Goal: Transaction & Acquisition: Register for event/course

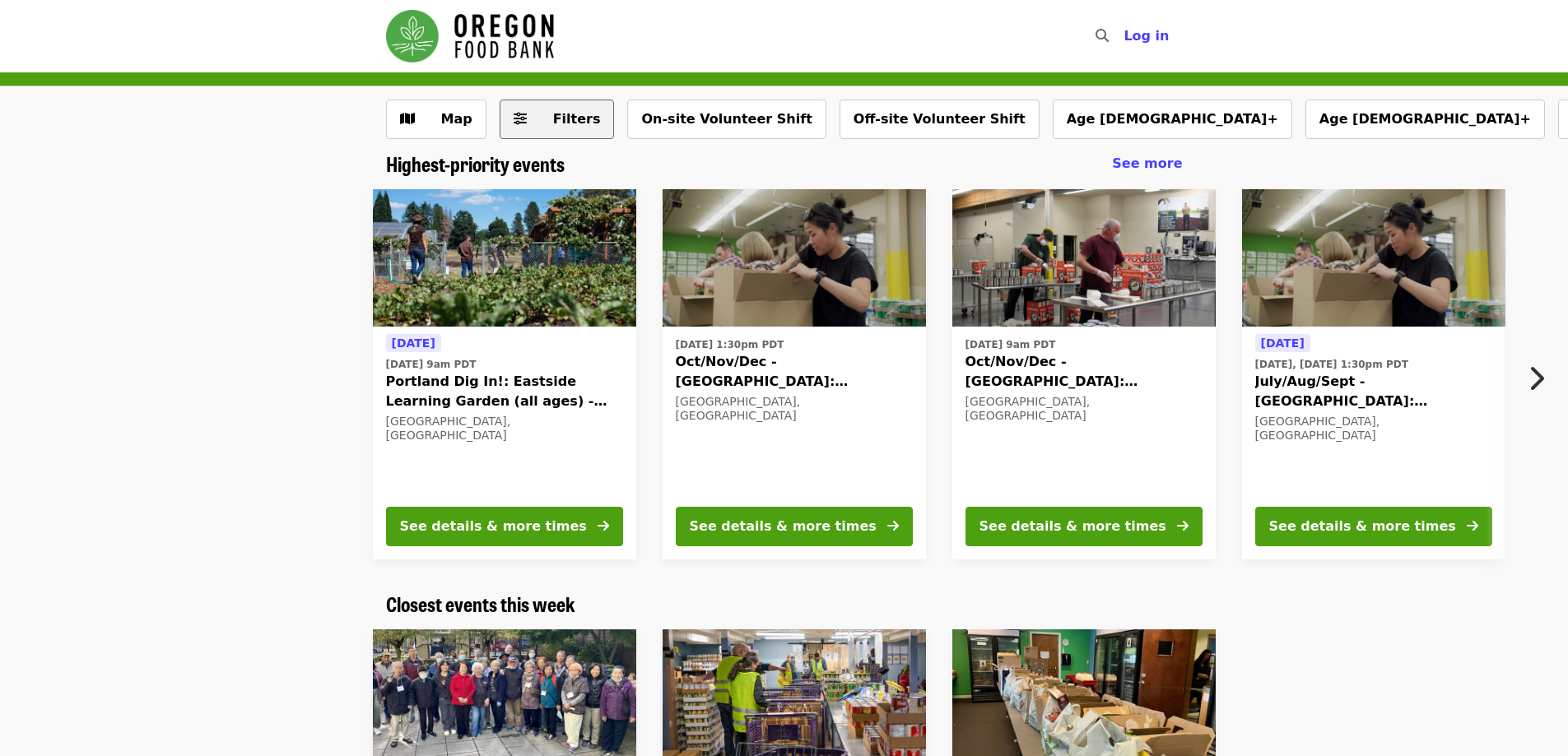
click at [548, 117] on span "Filters" at bounding box center [568, 120] width 64 height 20
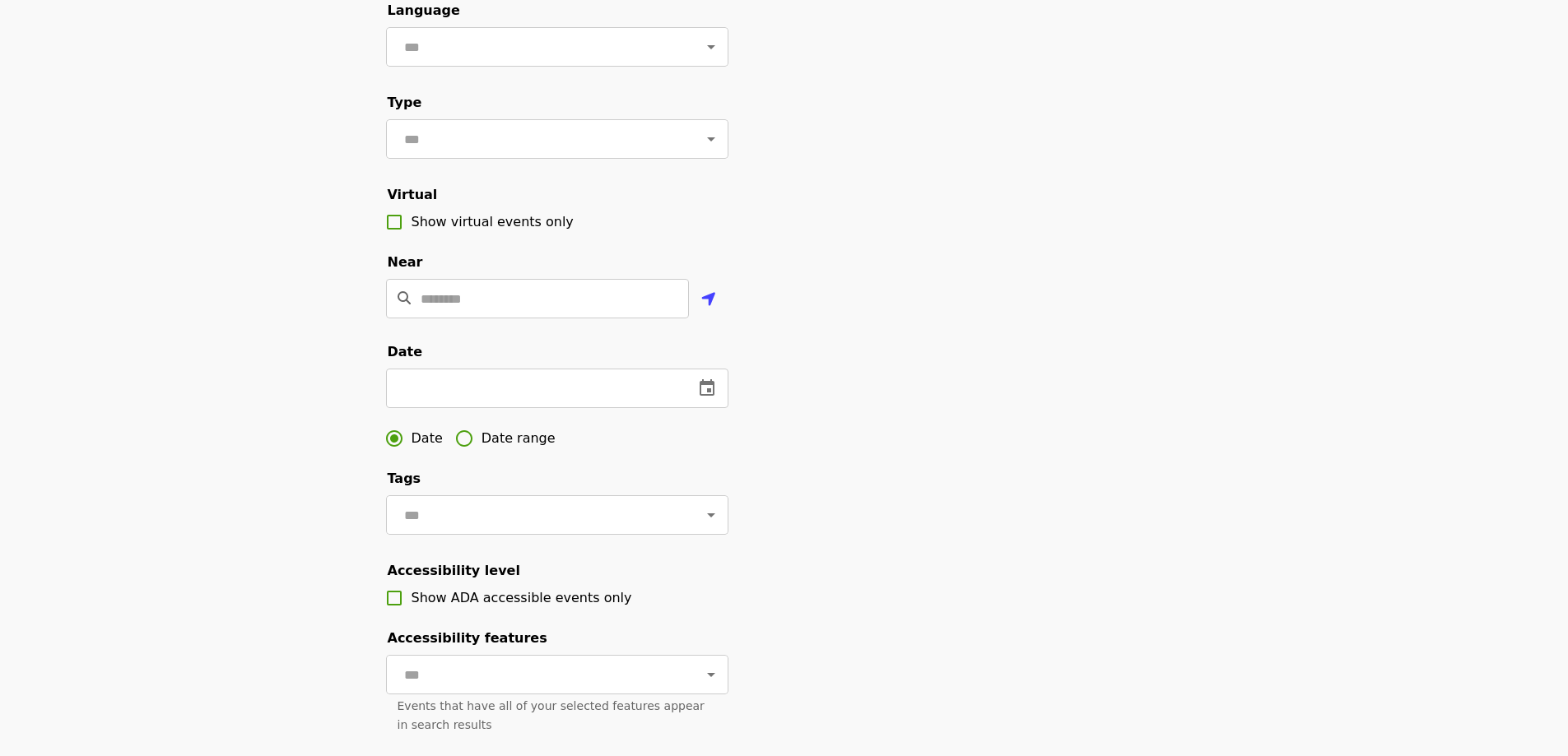
scroll to position [247, 0]
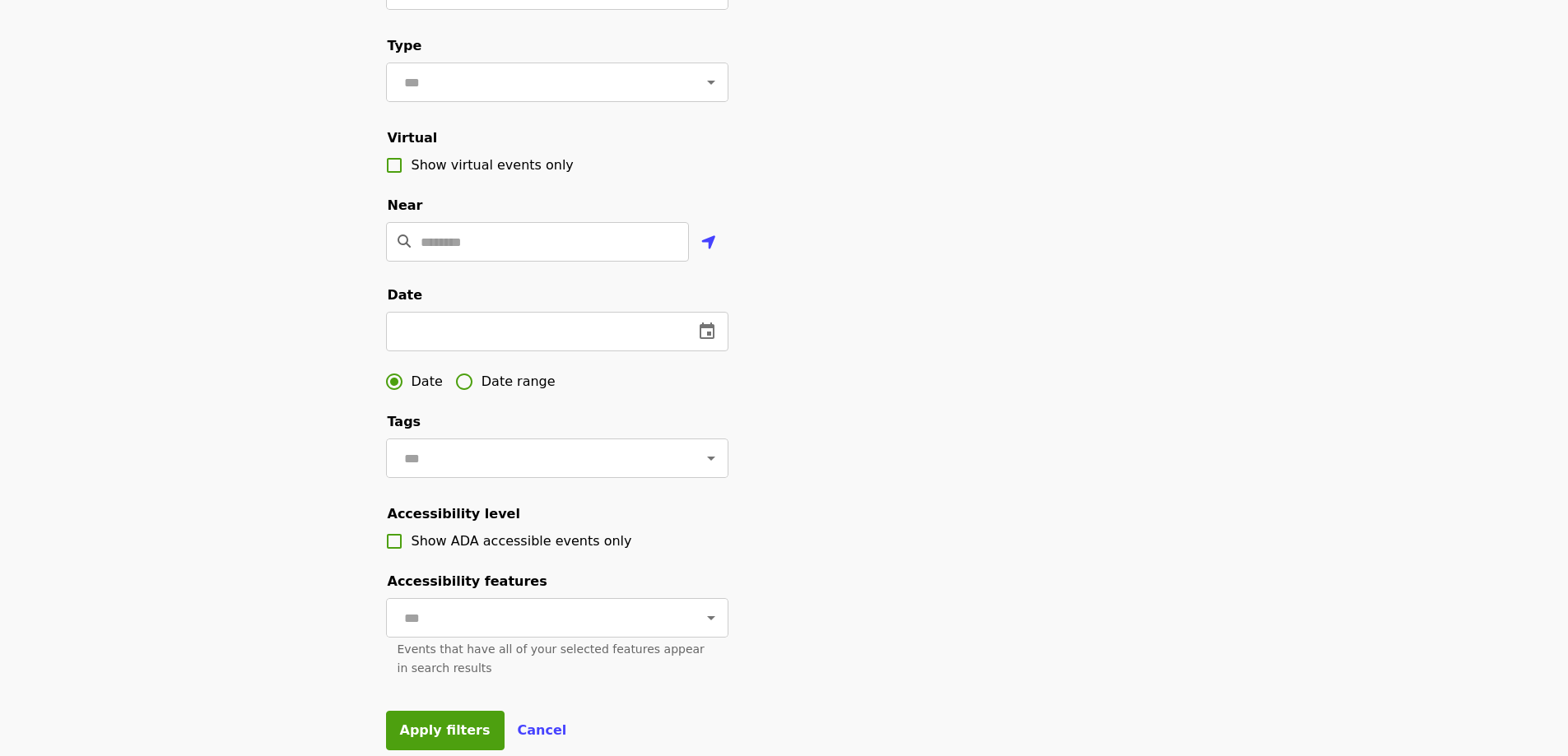
click at [489, 394] on label "Date range" at bounding box center [501, 382] width 109 height 35
click at [485, 351] on input "text" at bounding box center [444, 331] width 117 height 40
click at [522, 339] on icon "change date" at bounding box center [529, 331] width 15 height 17
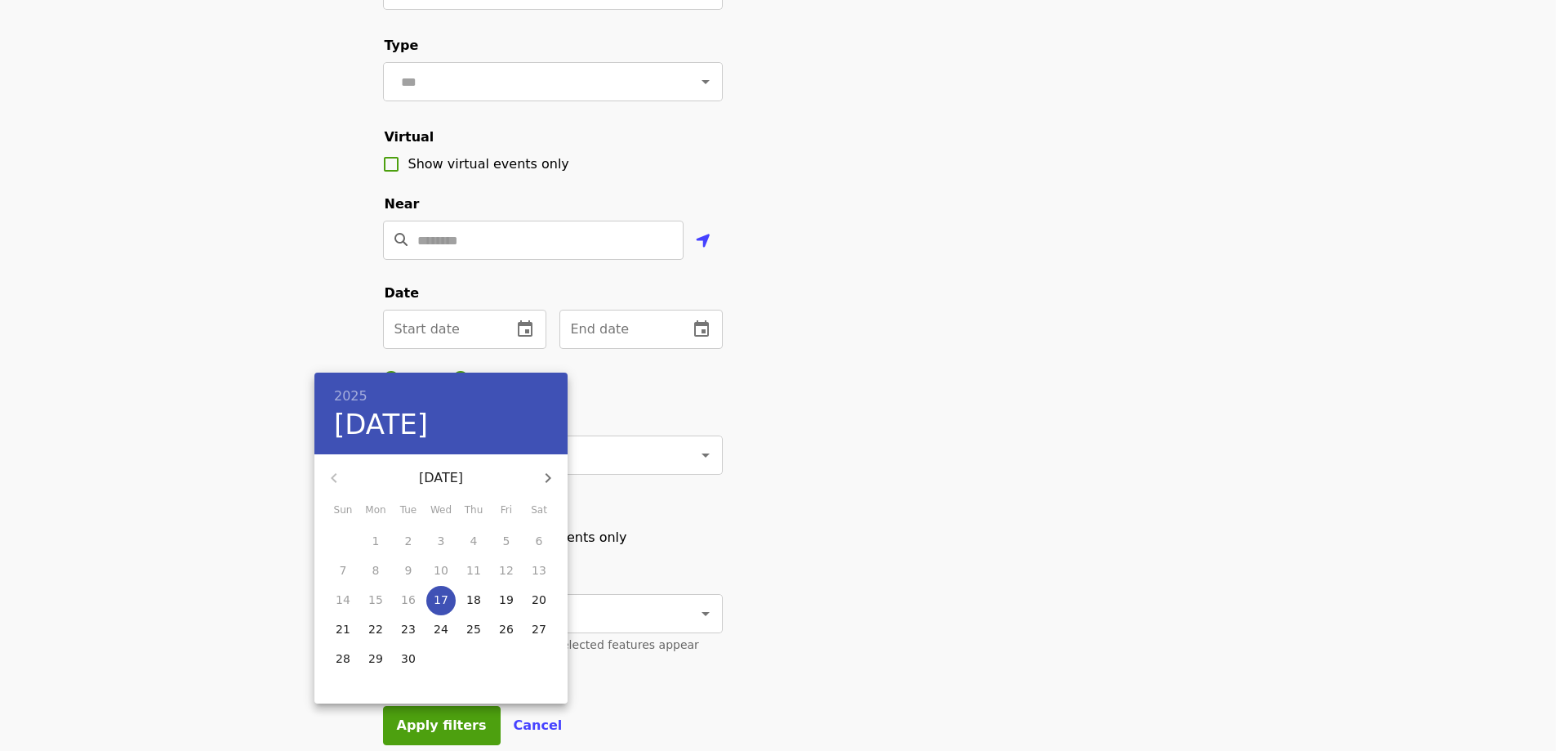
click at [476, 598] on p "18" at bounding box center [473, 600] width 15 height 17
type input "**********"
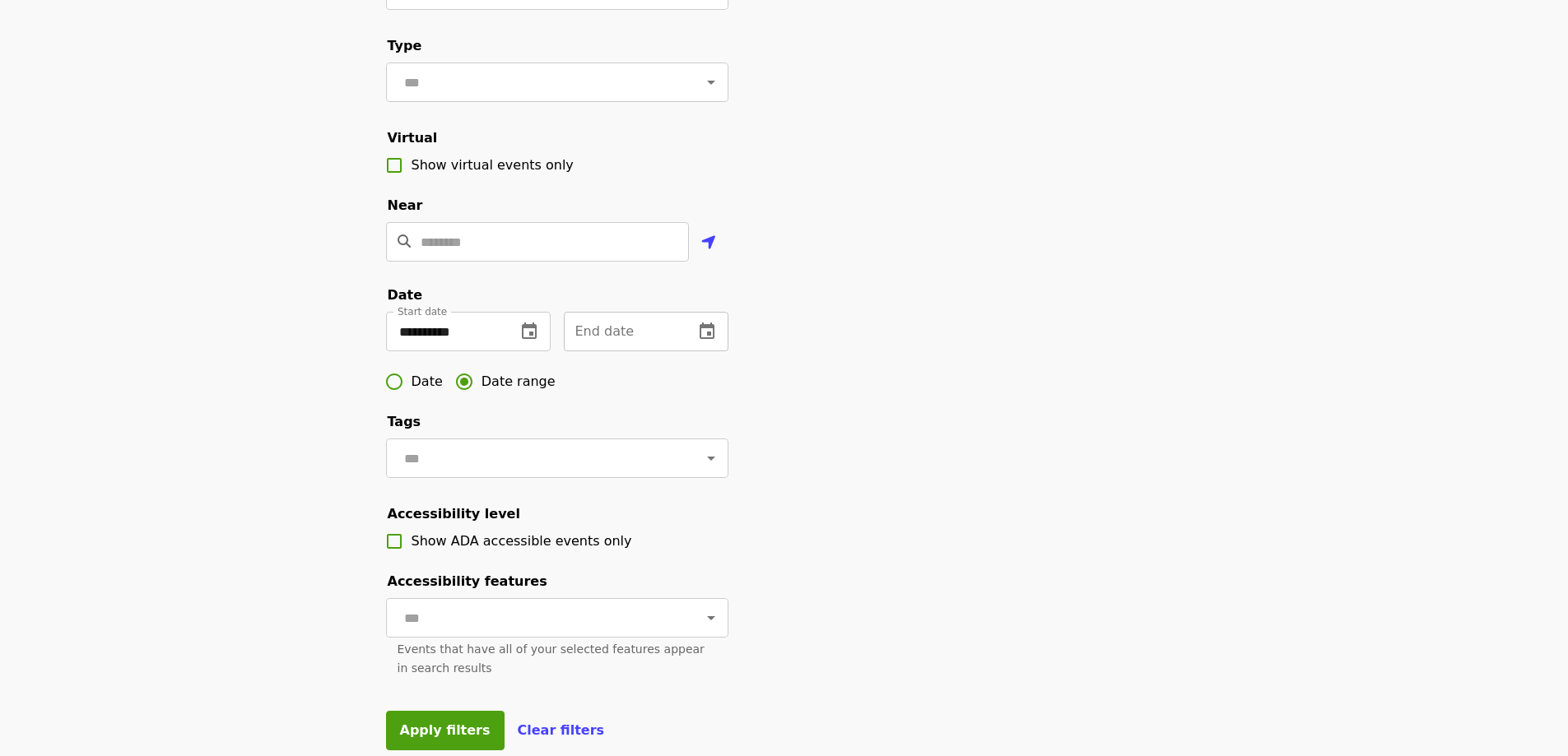
click at [712, 339] on icon "change date" at bounding box center [707, 331] width 15 height 17
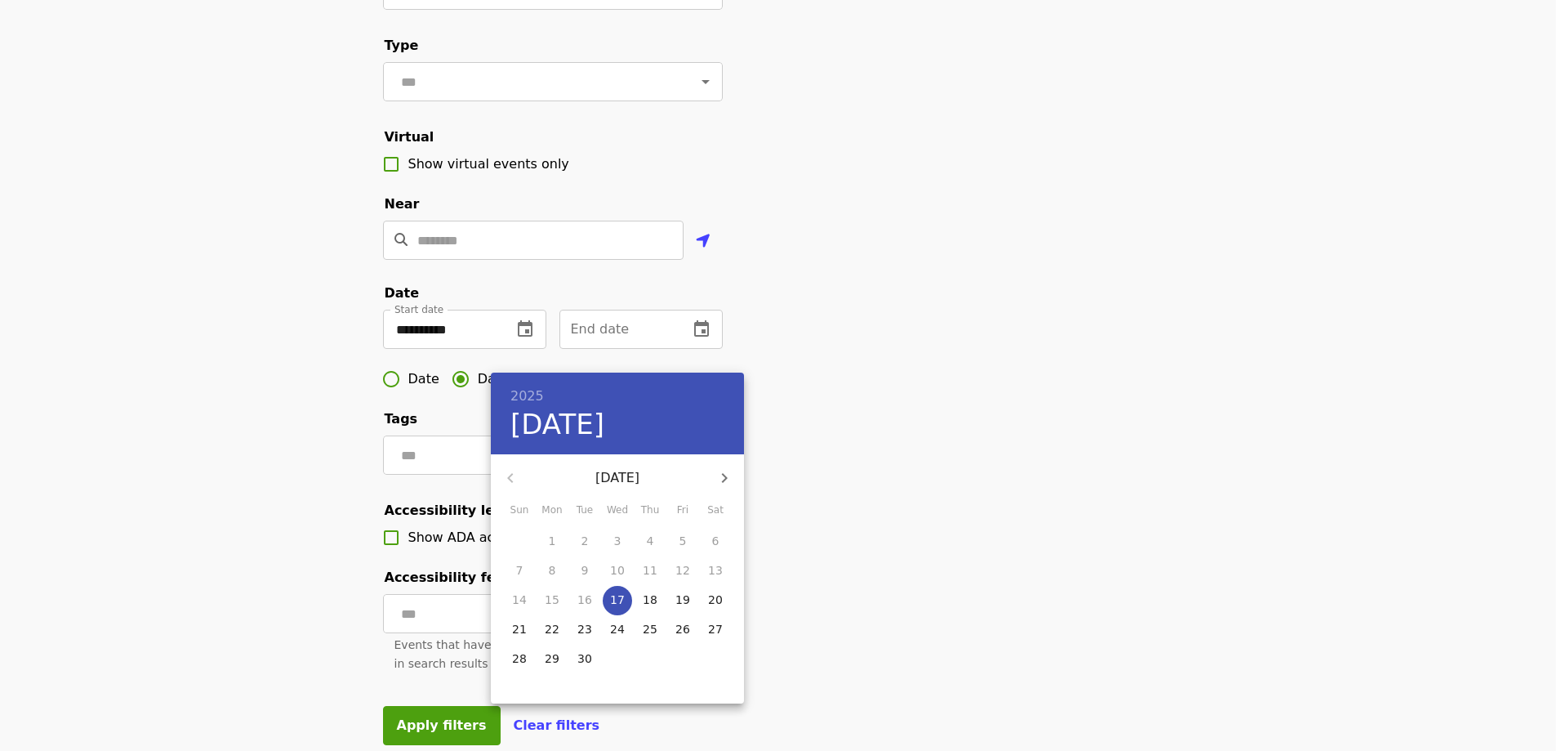
click at [690, 606] on span "19" at bounding box center [683, 600] width 30 height 17
type input "**********"
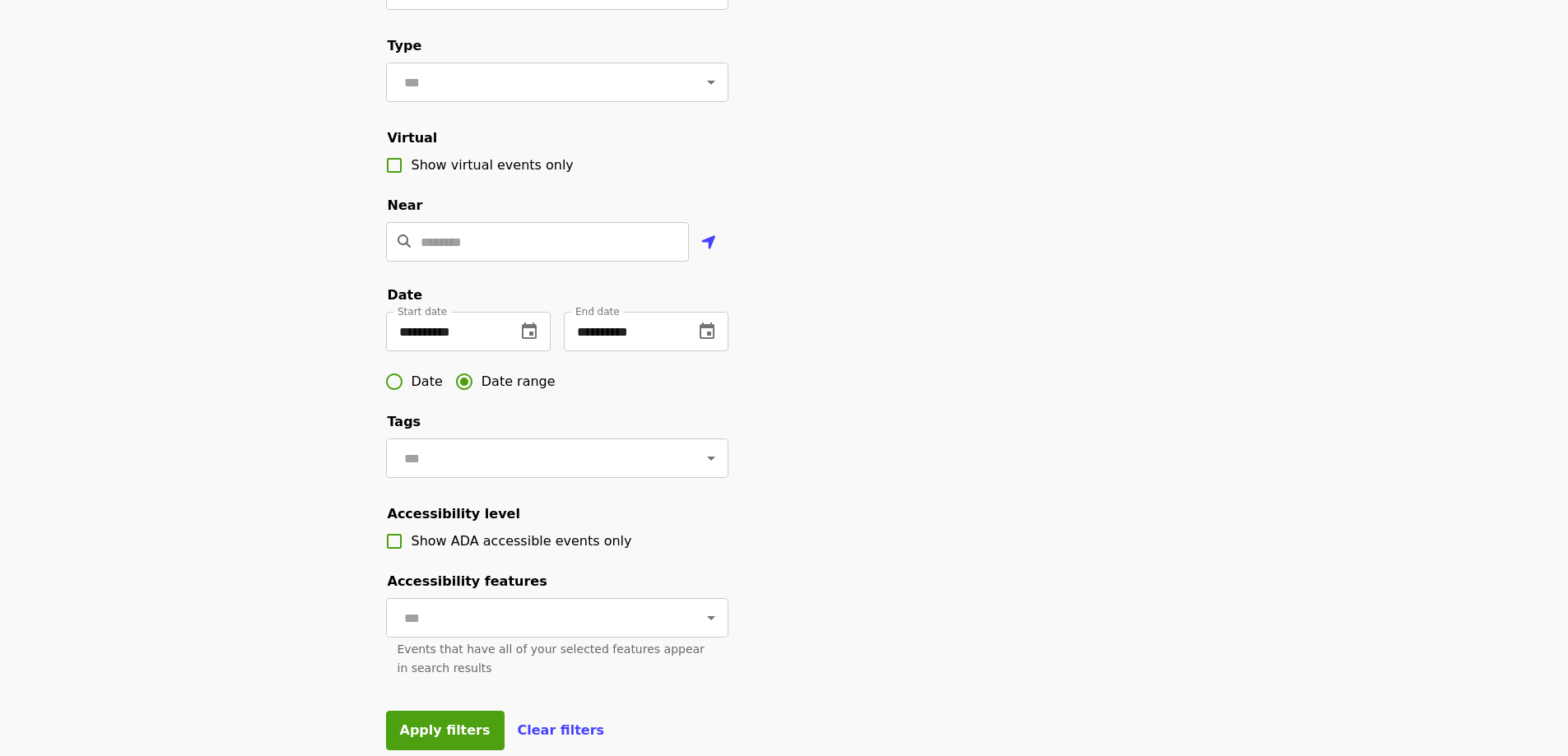
click at [910, 536] on div "**********" at bounding box center [784, 312] width 823 height 917
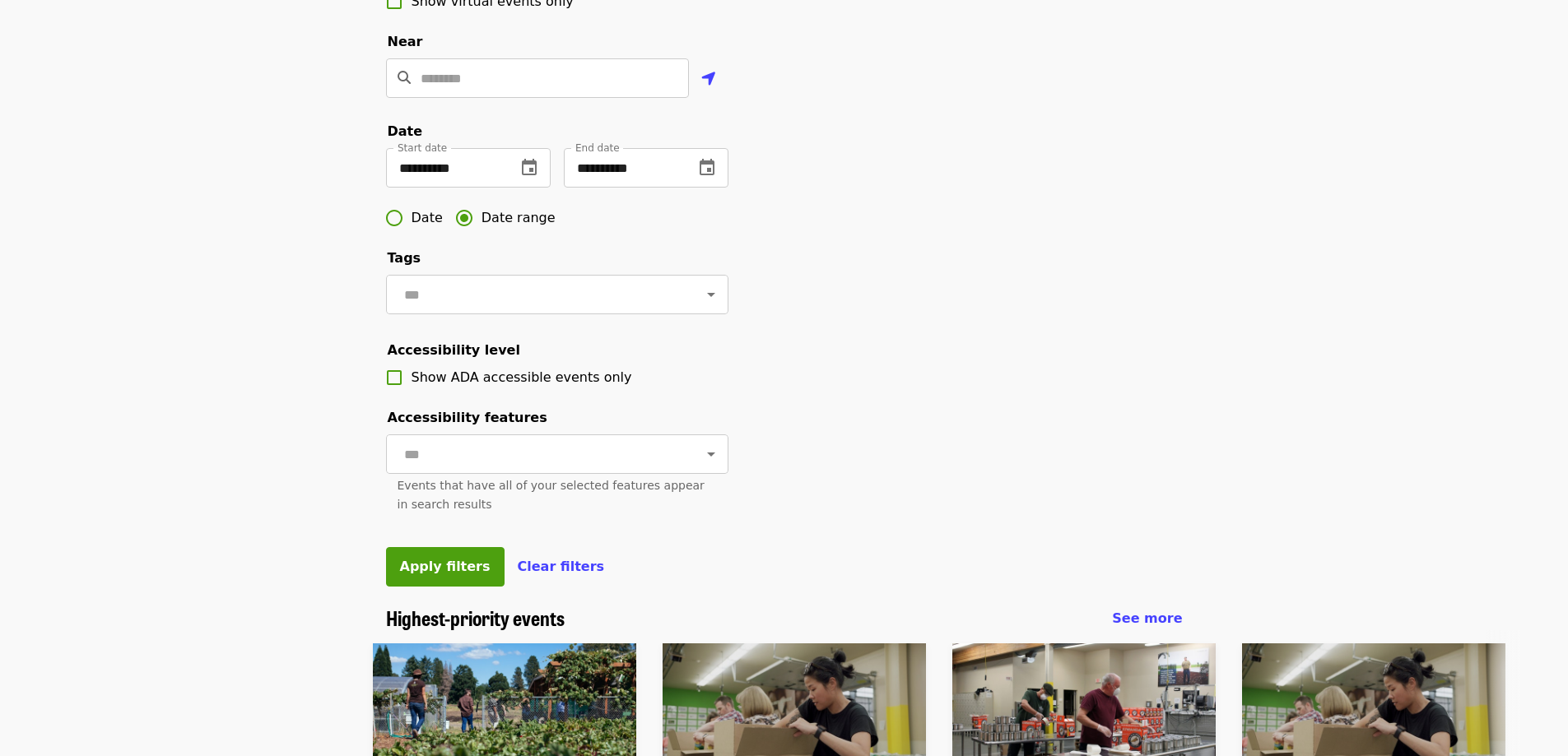
scroll to position [411, 0]
click at [448, 573] on span "Apply filters" at bounding box center [445, 565] width 91 height 16
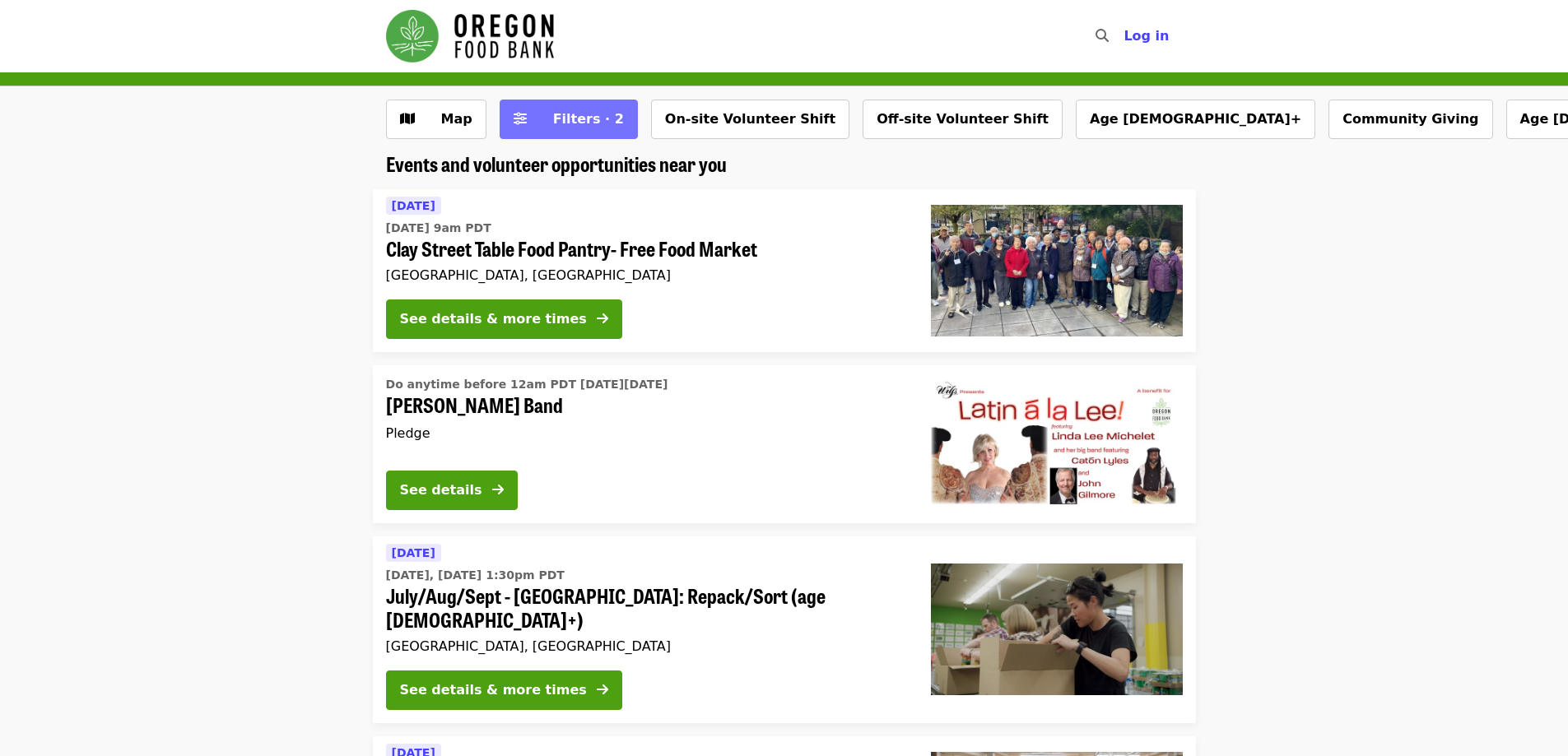
click at [575, 120] on span "Filters · 2" at bounding box center [588, 119] width 71 height 16
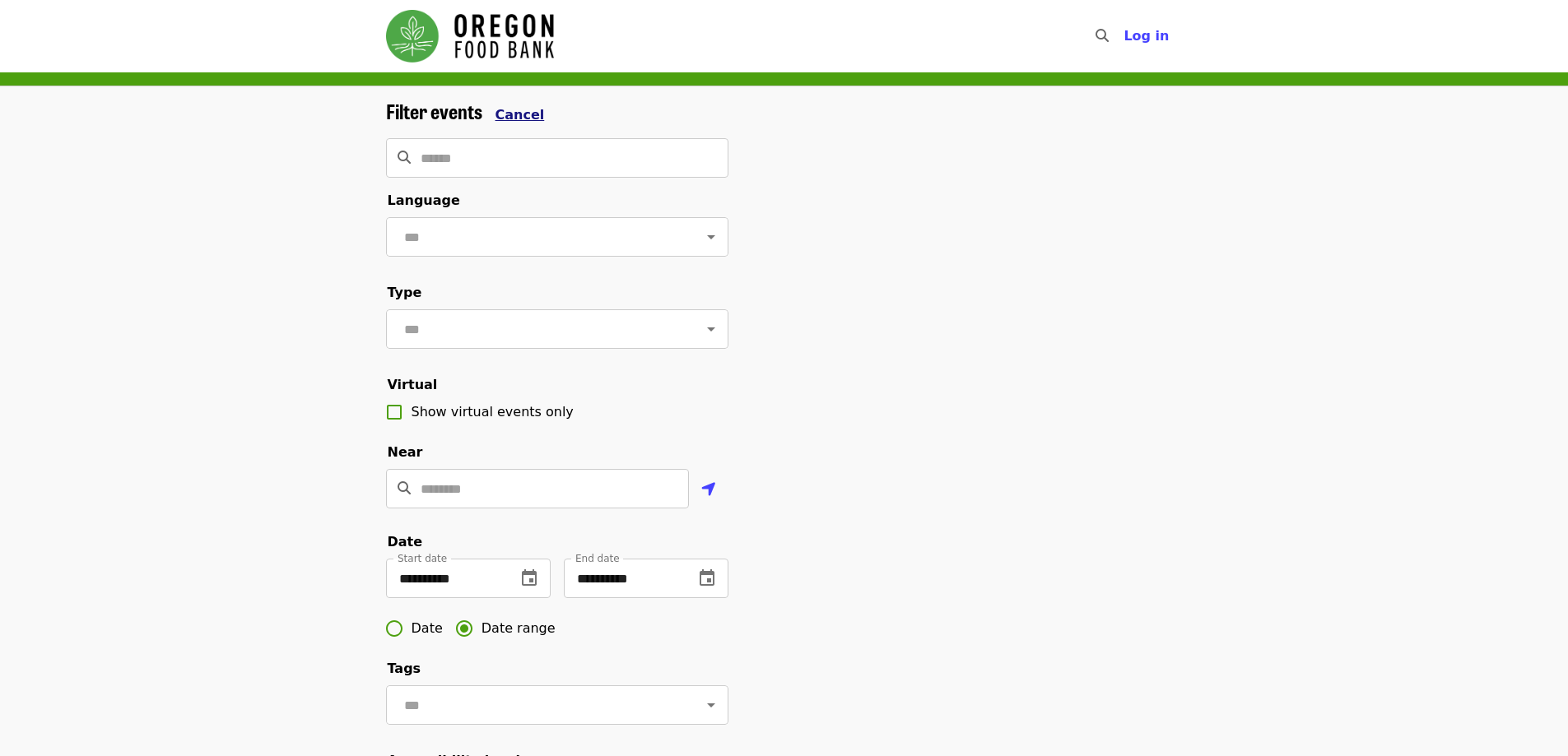
click at [521, 113] on span "Cancel" at bounding box center [519, 115] width 49 height 16
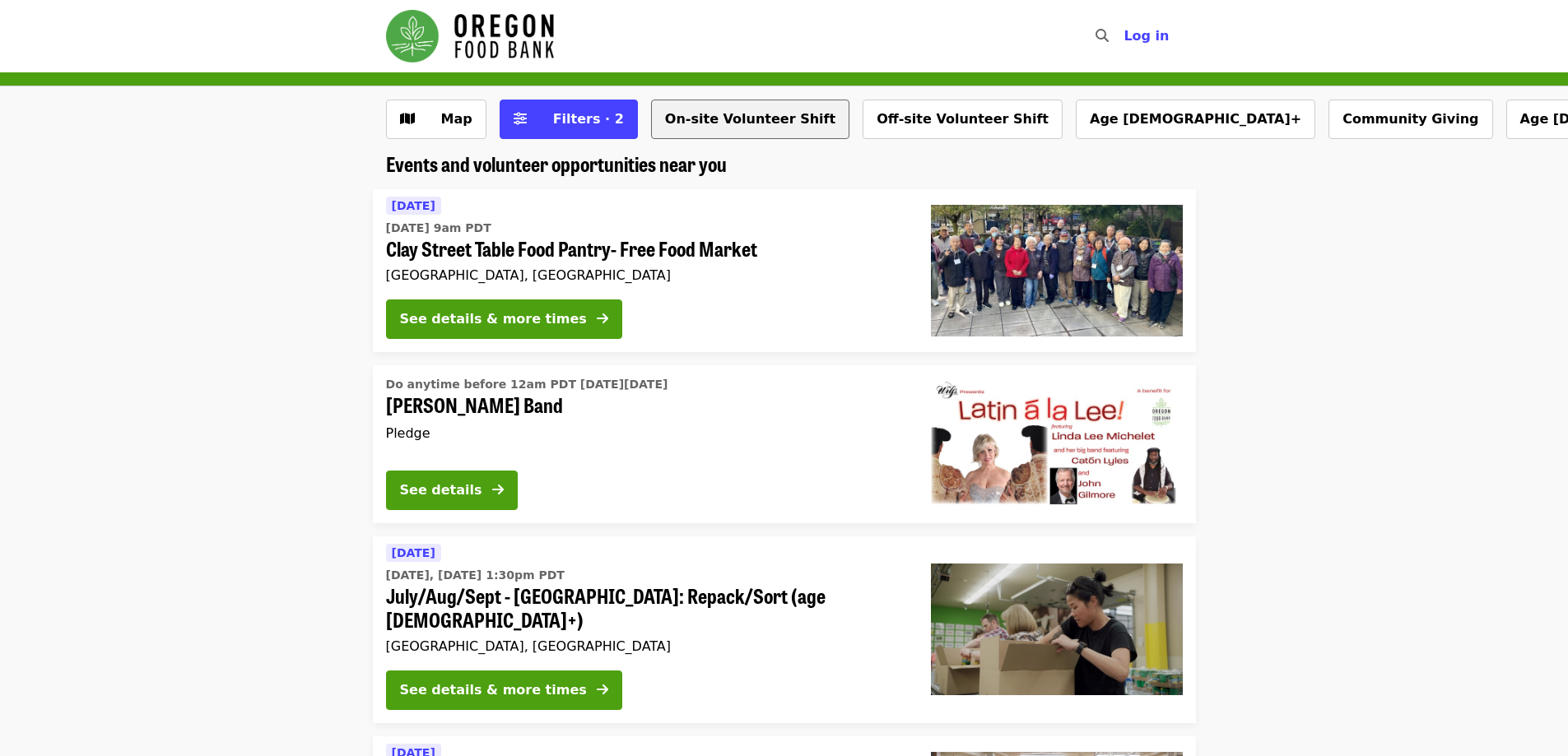
click at [718, 118] on button "On-site Volunteer Shift" at bounding box center [750, 120] width 199 height 40
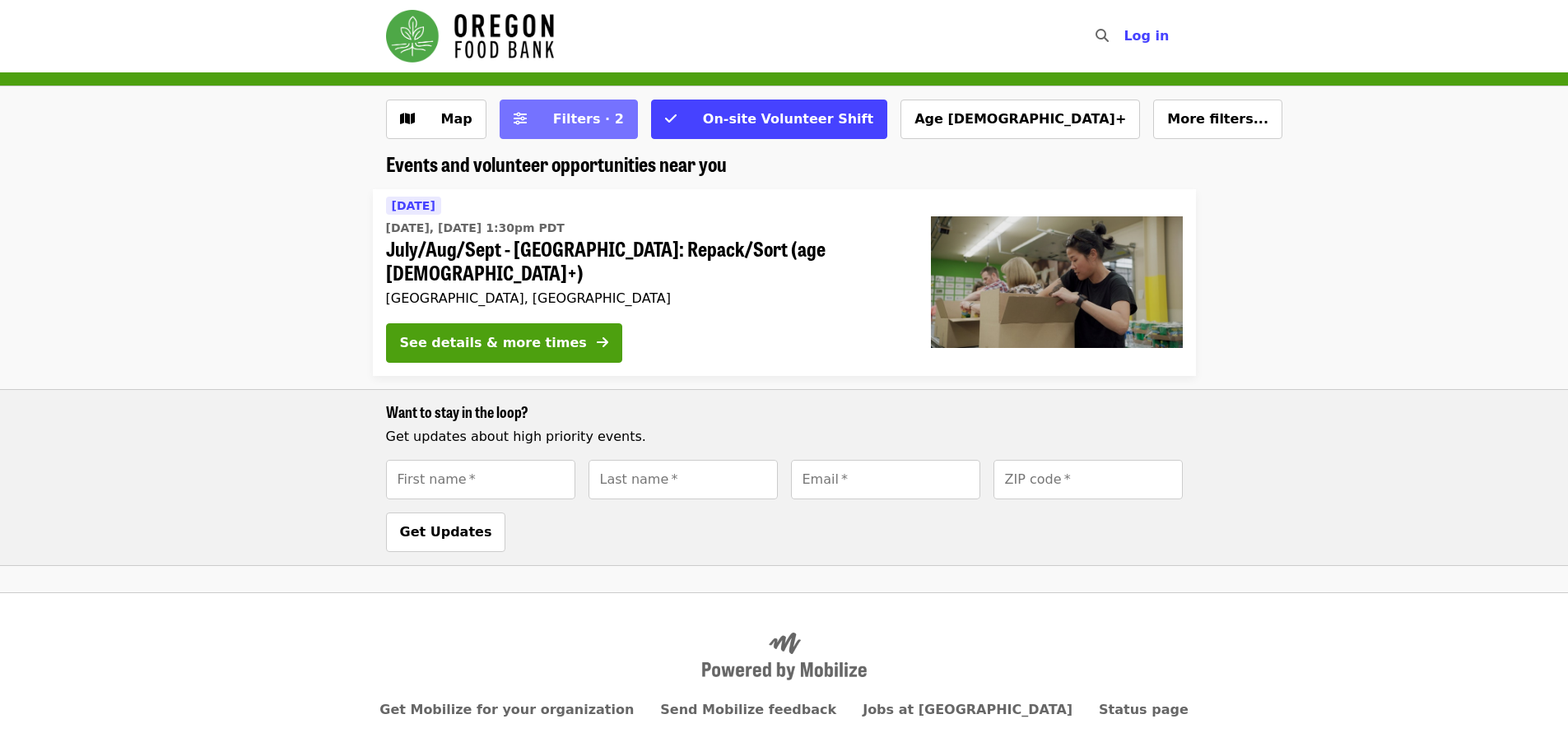
click at [558, 122] on span "Filters · 2" at bounding box center [588, 119] width 71 height 16
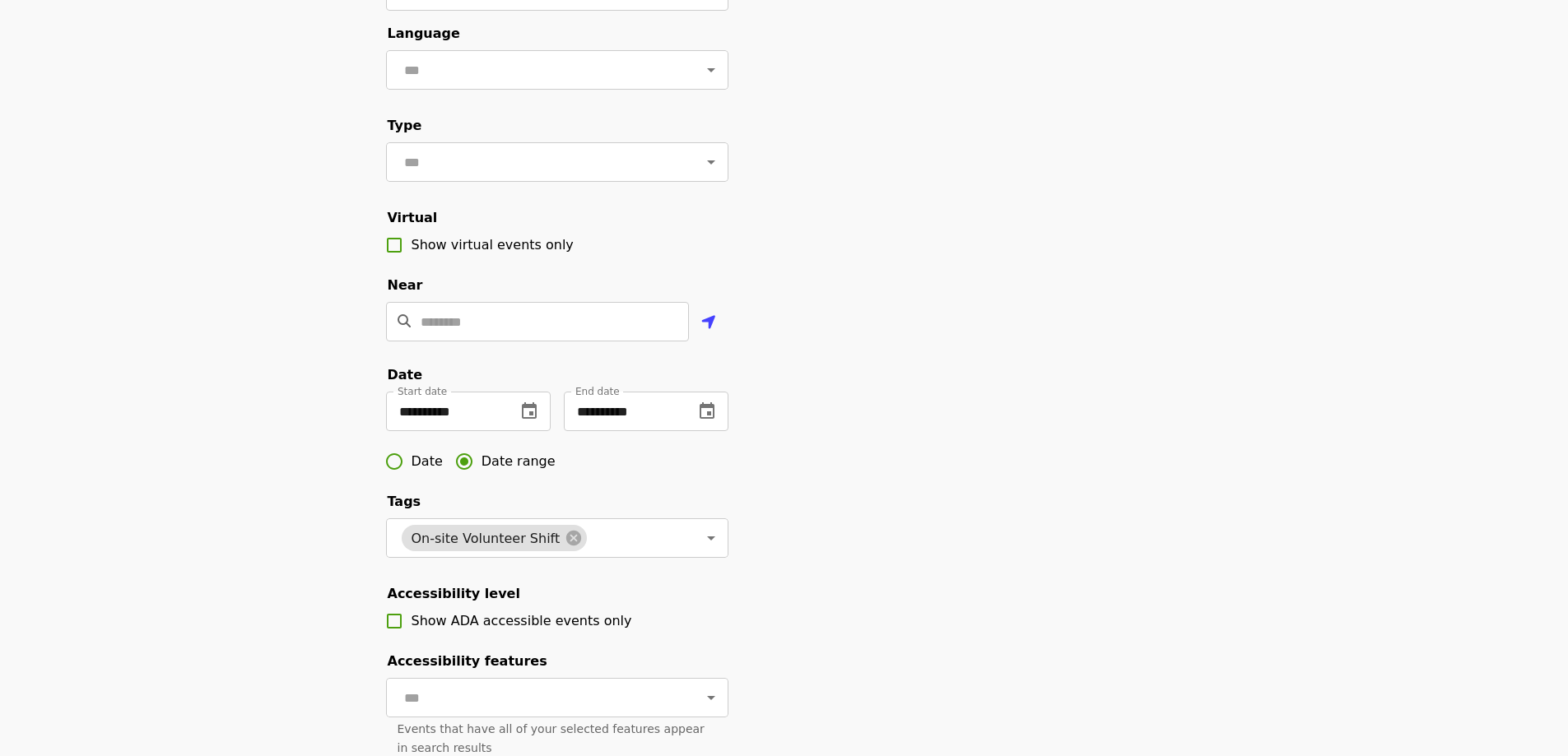
scroll to position [411, 0]
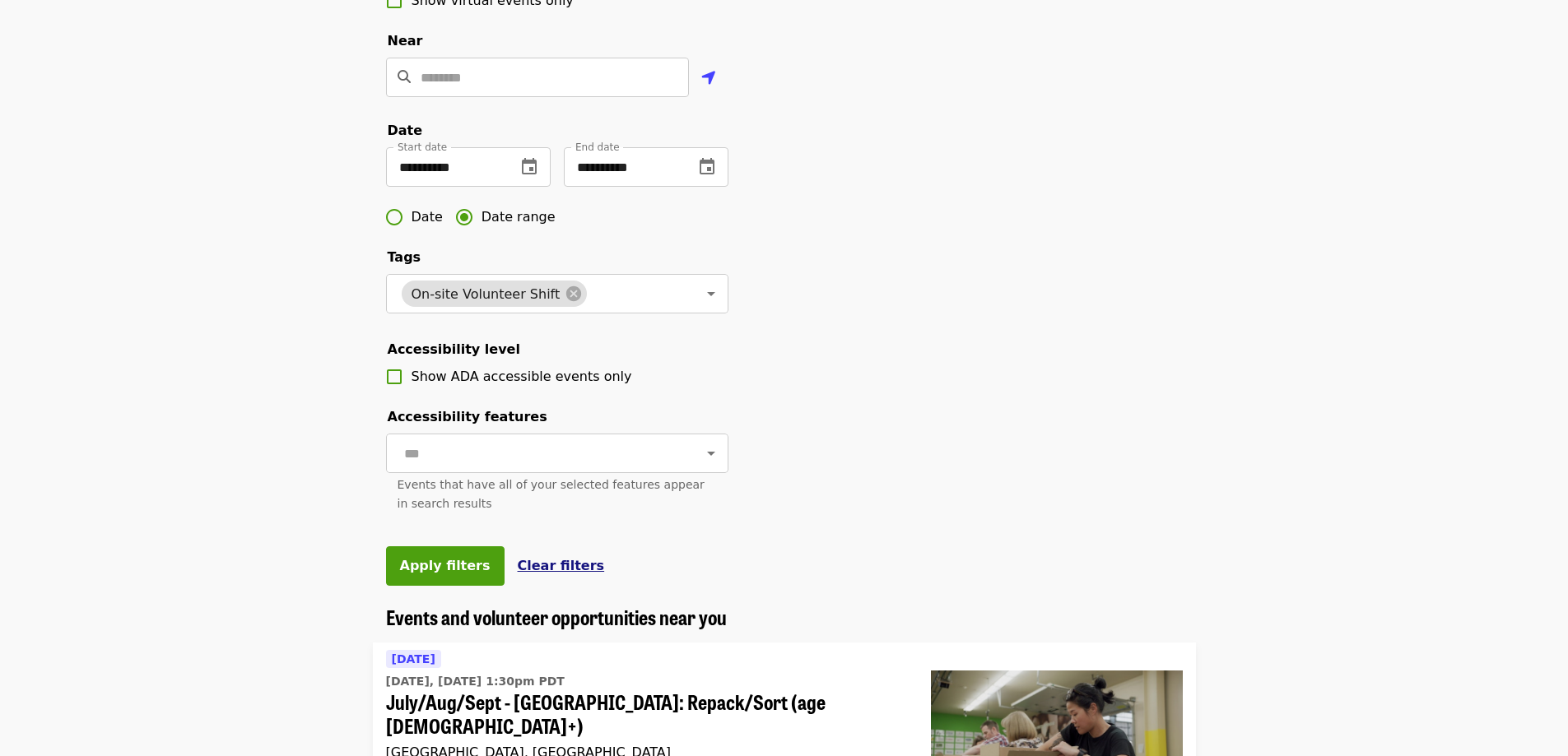
click at [552, 573] on span "Clear filters" at bounding box center [561, 565] width 87 height 16
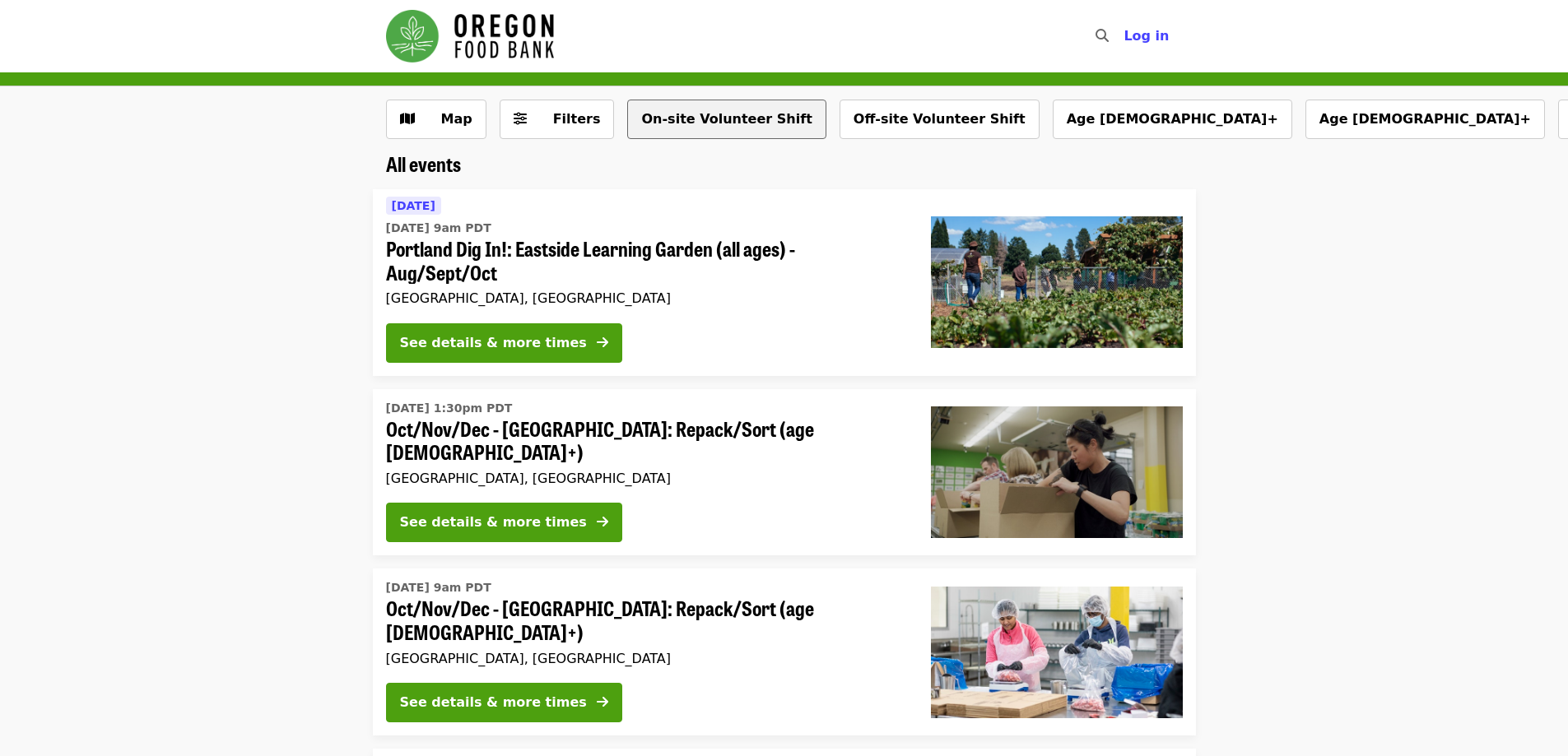
click at [686, 119] on button "On-site Volunteer Shift" at bounding box center [726, 120] width 199 height 40
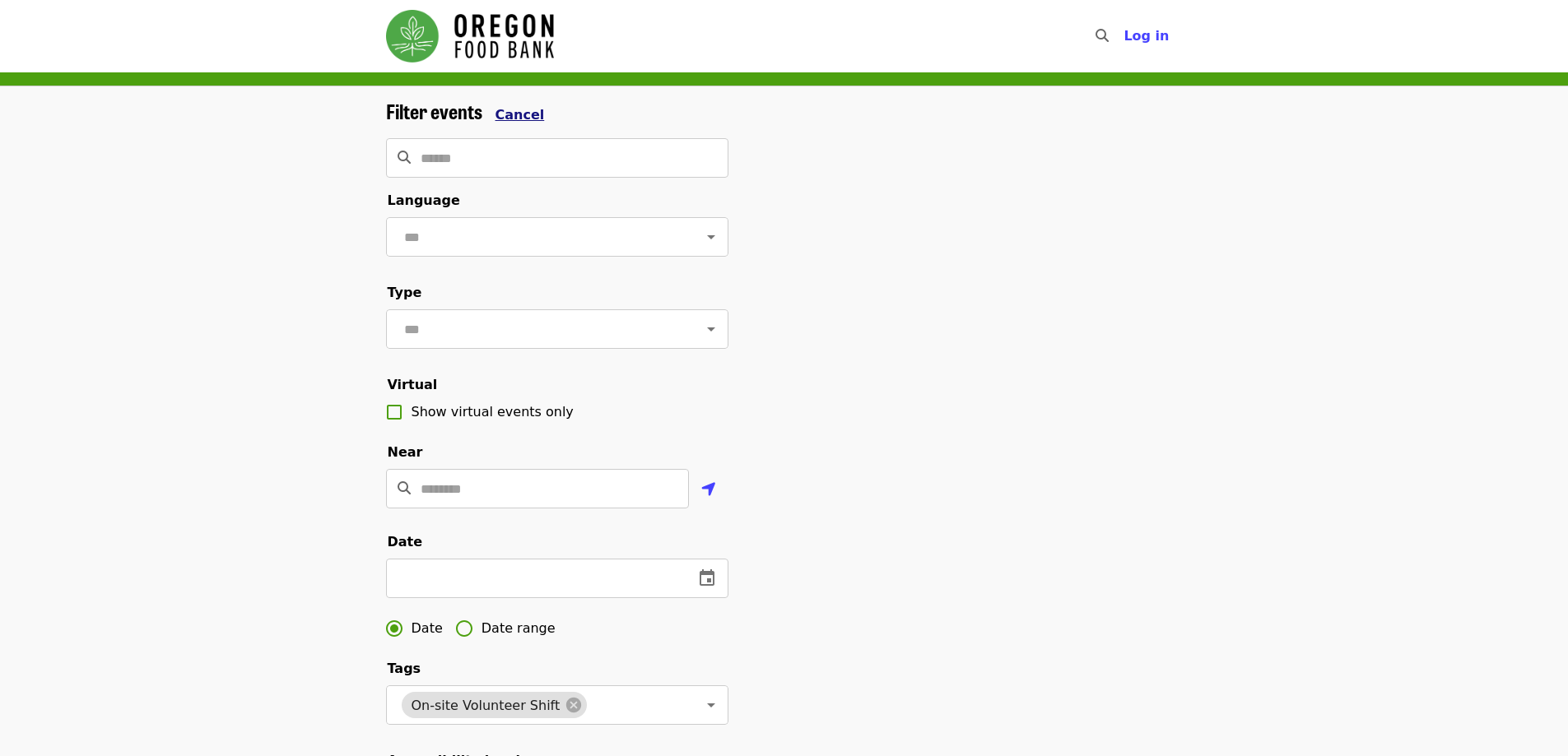
click at [508, 111] on span "Cancel" at bounding box center [519, 115] width 49 height 16
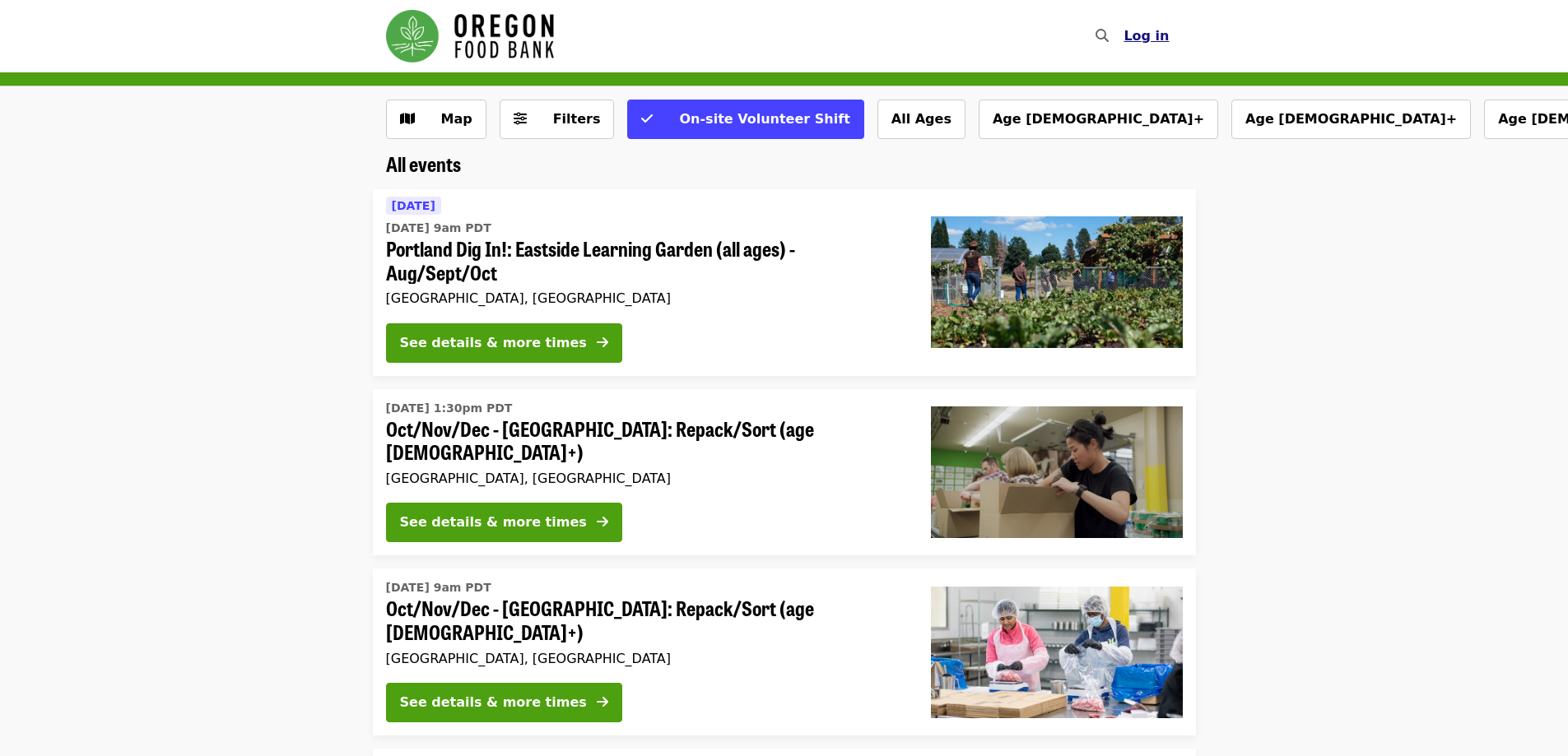
click at [1163, 41] on span "Log in" at bounding box center [1146, 36] width 45 height 16
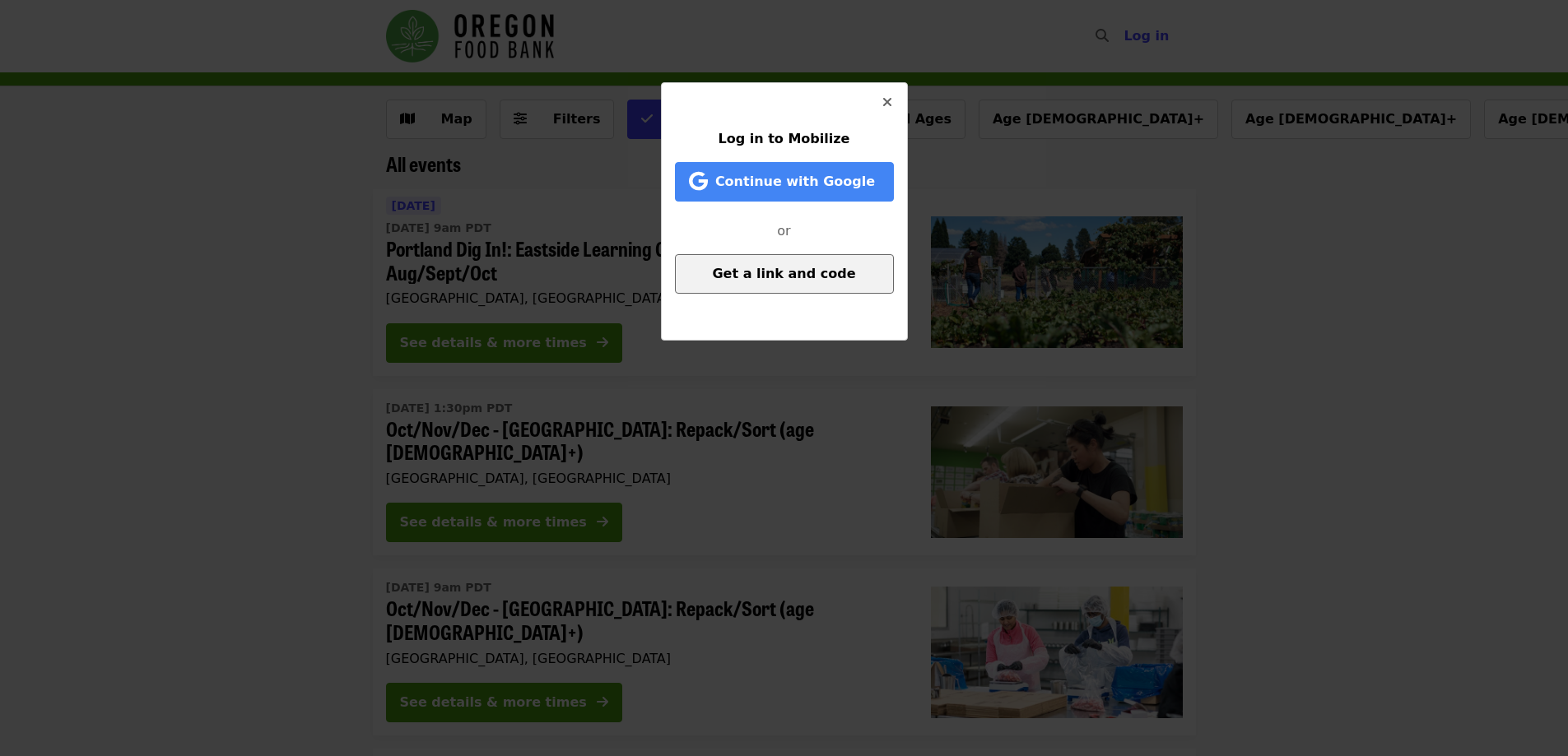
click at [823, 280] on span "Get a link and code" at bounding box center [784, 273] width 143 height 16
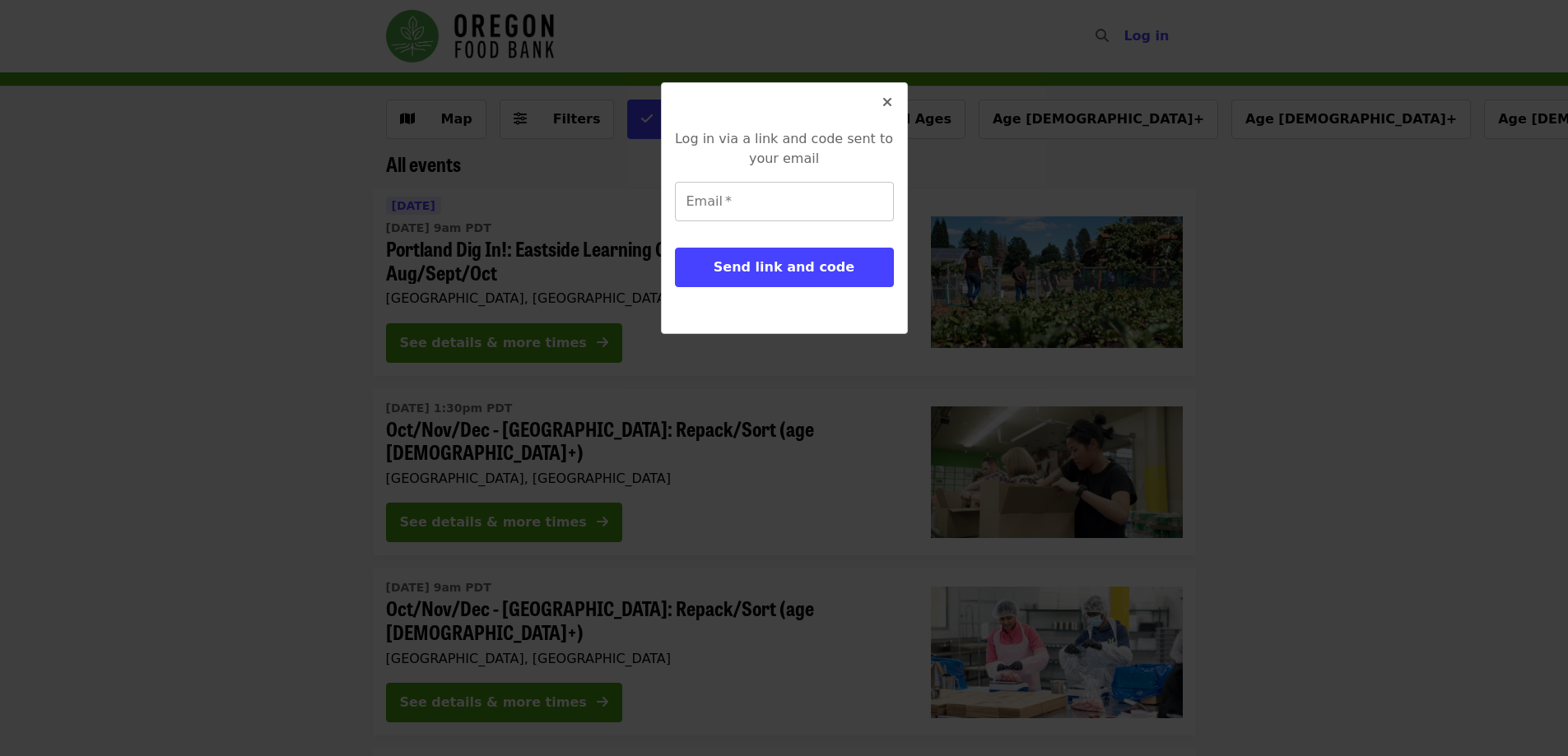
click at [843, 205] on input "Email   *" at bounding box center [784, 202] width 219 height 40
type input "**********"
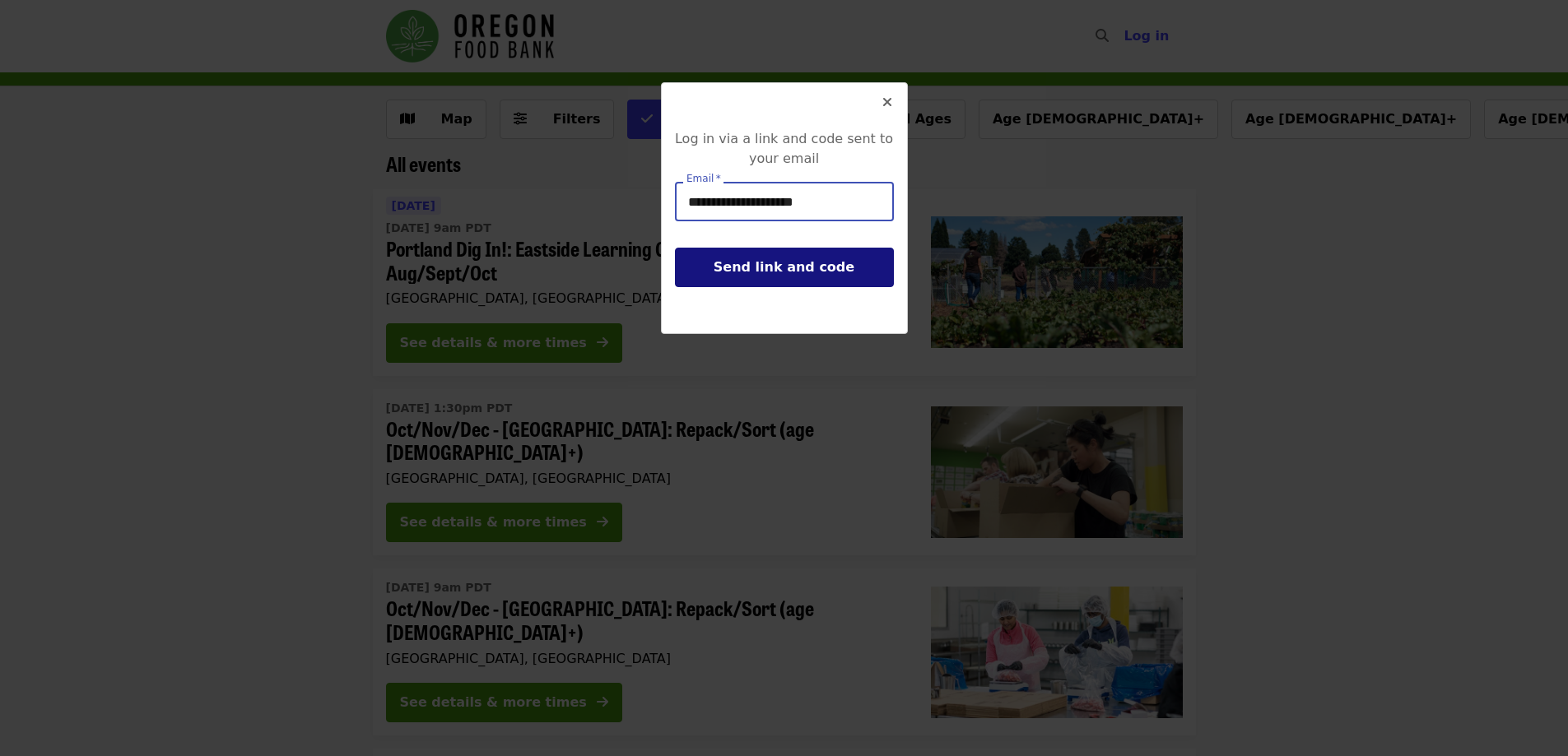
click at [799, 272] on span "Send link and code" at bounding box center [784, 267] width 140 height 16
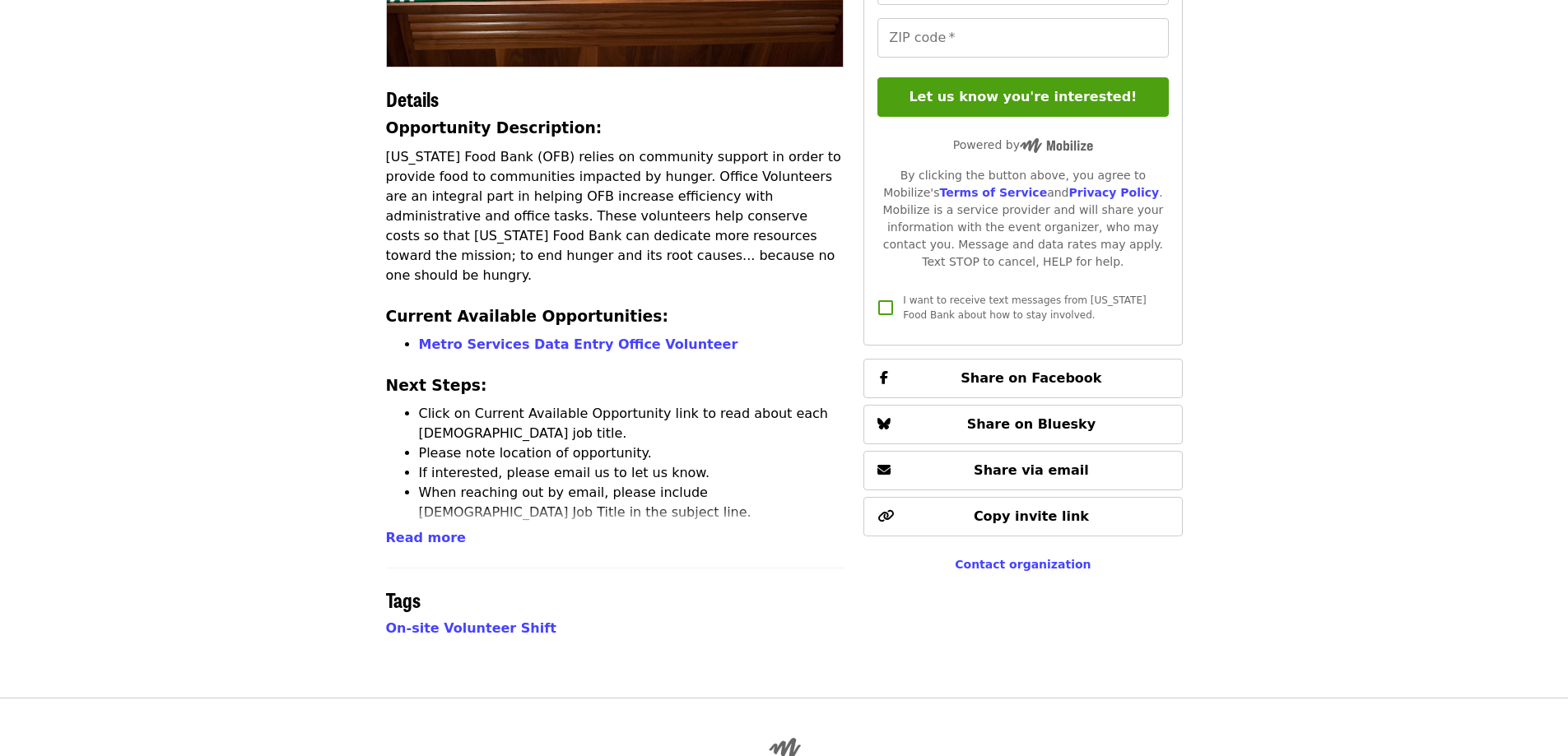
scroll to position [329, 0]
click at [565, 336] on link "Metro Services Data Entry Office Volunteer" at bounding box center [578, 343] width 319 height 16
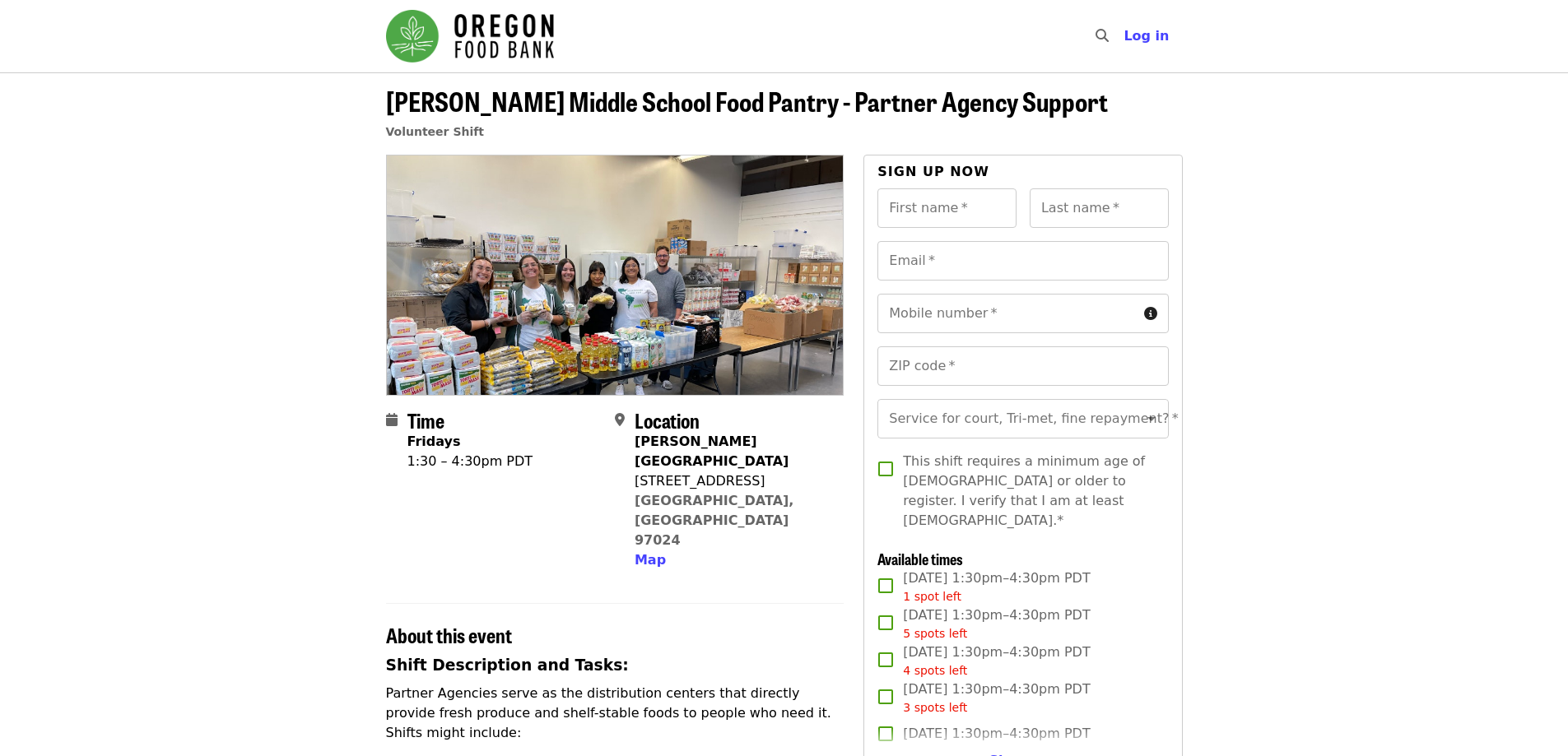
scroll to position [82, 0]
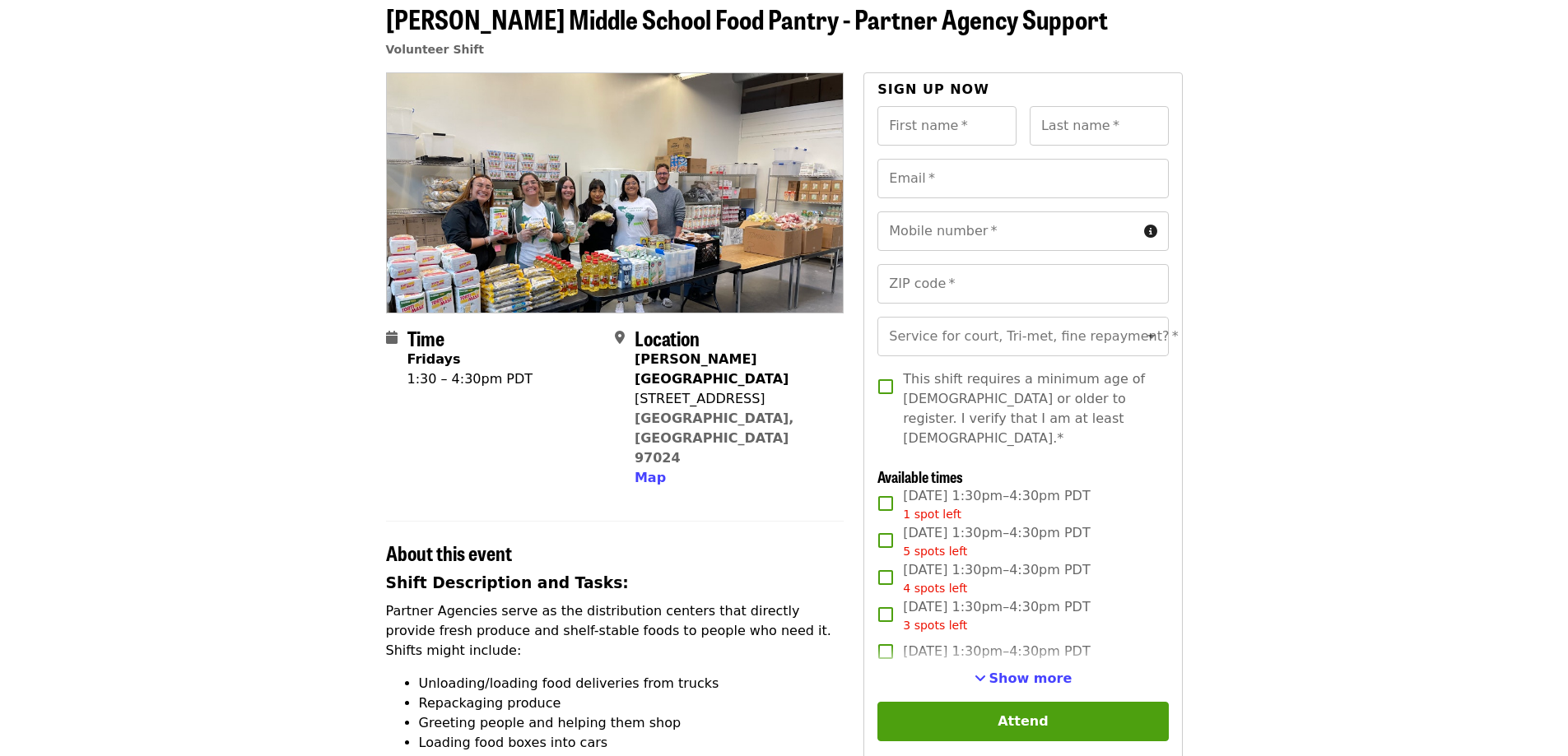
click at [927, 508] on span "1 spot left" at bounding box center [931, 514] width 58 height 13
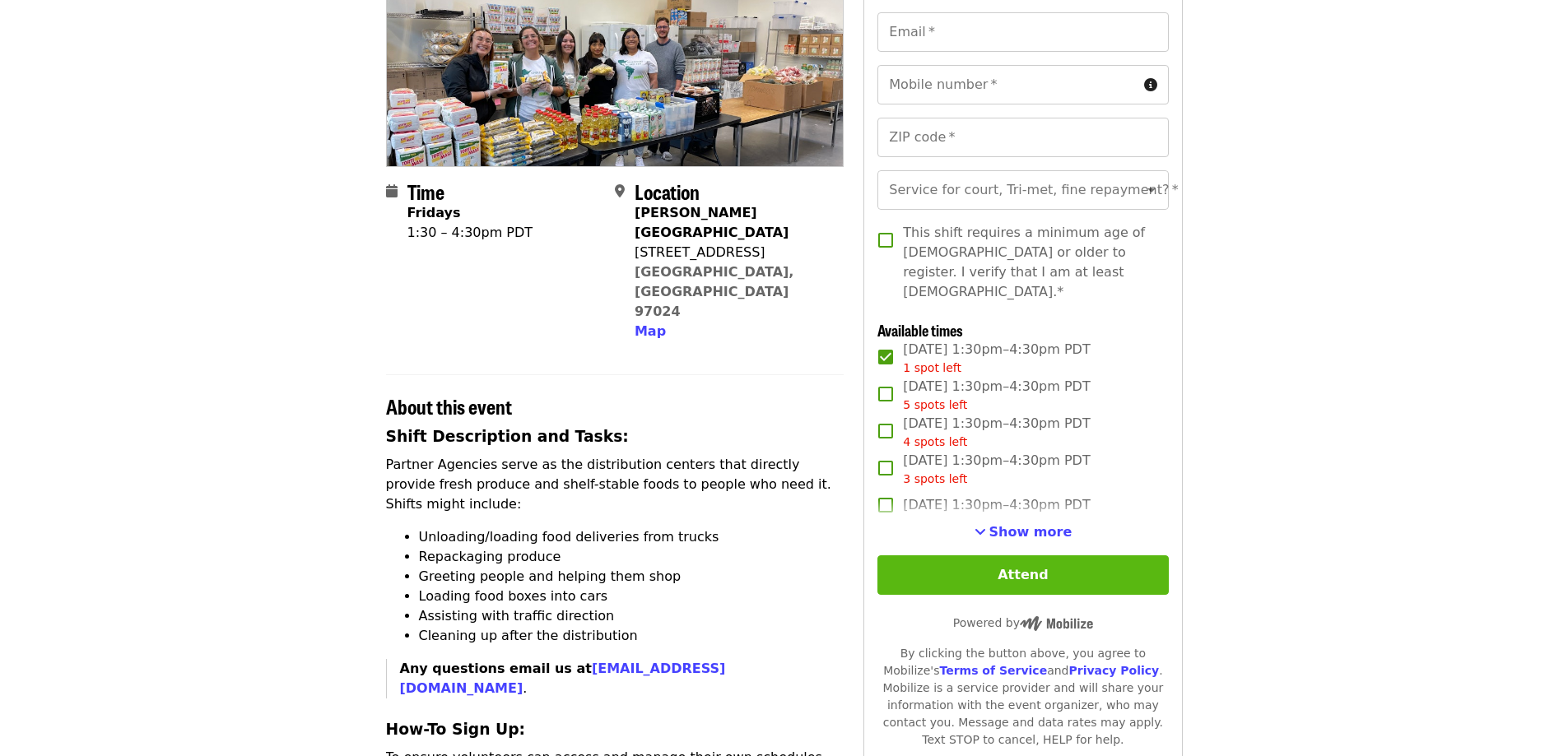
scroll to position [247, 0]
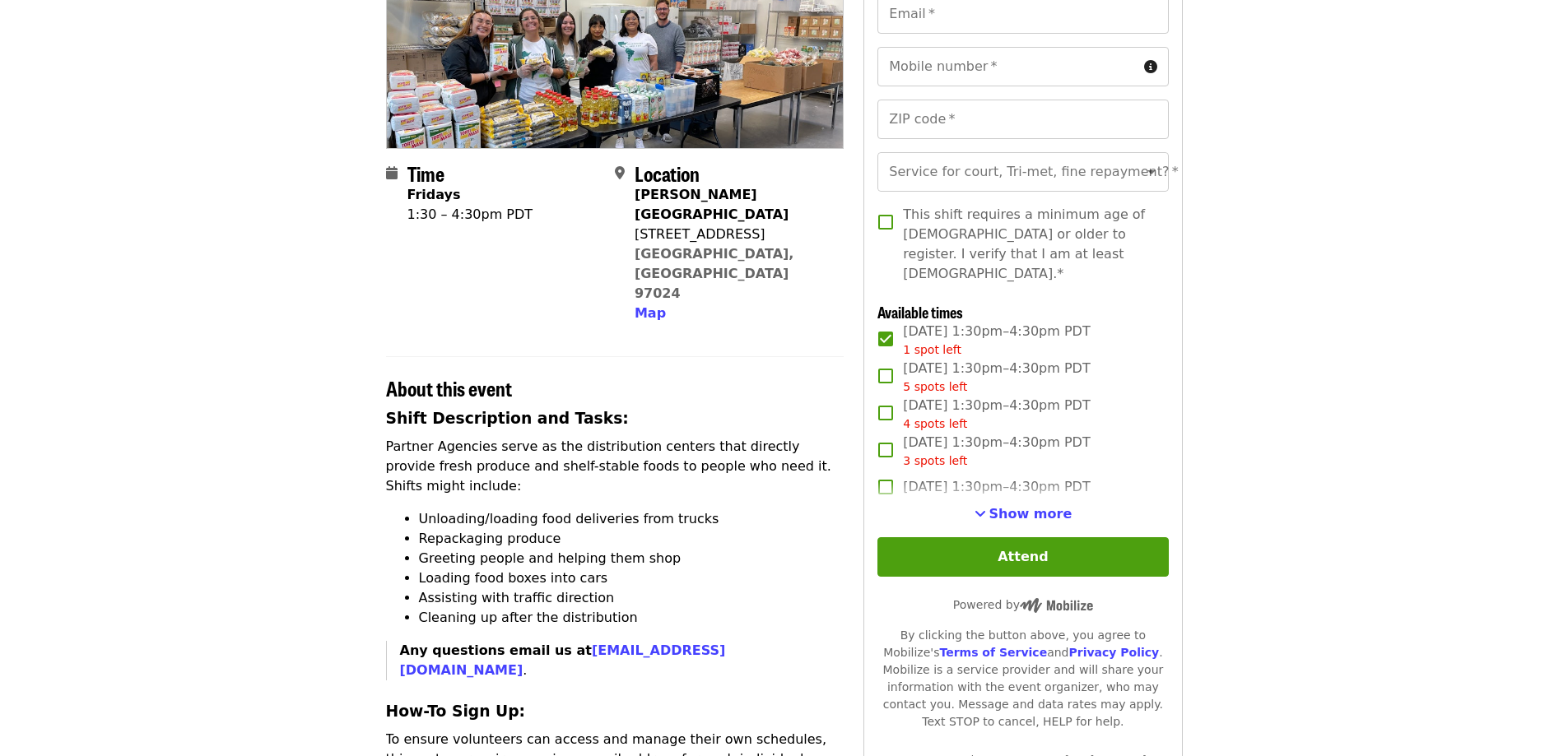
click at [1019, 506] on span "Show more" at bounding box center [1030, 513] width 83 height 16
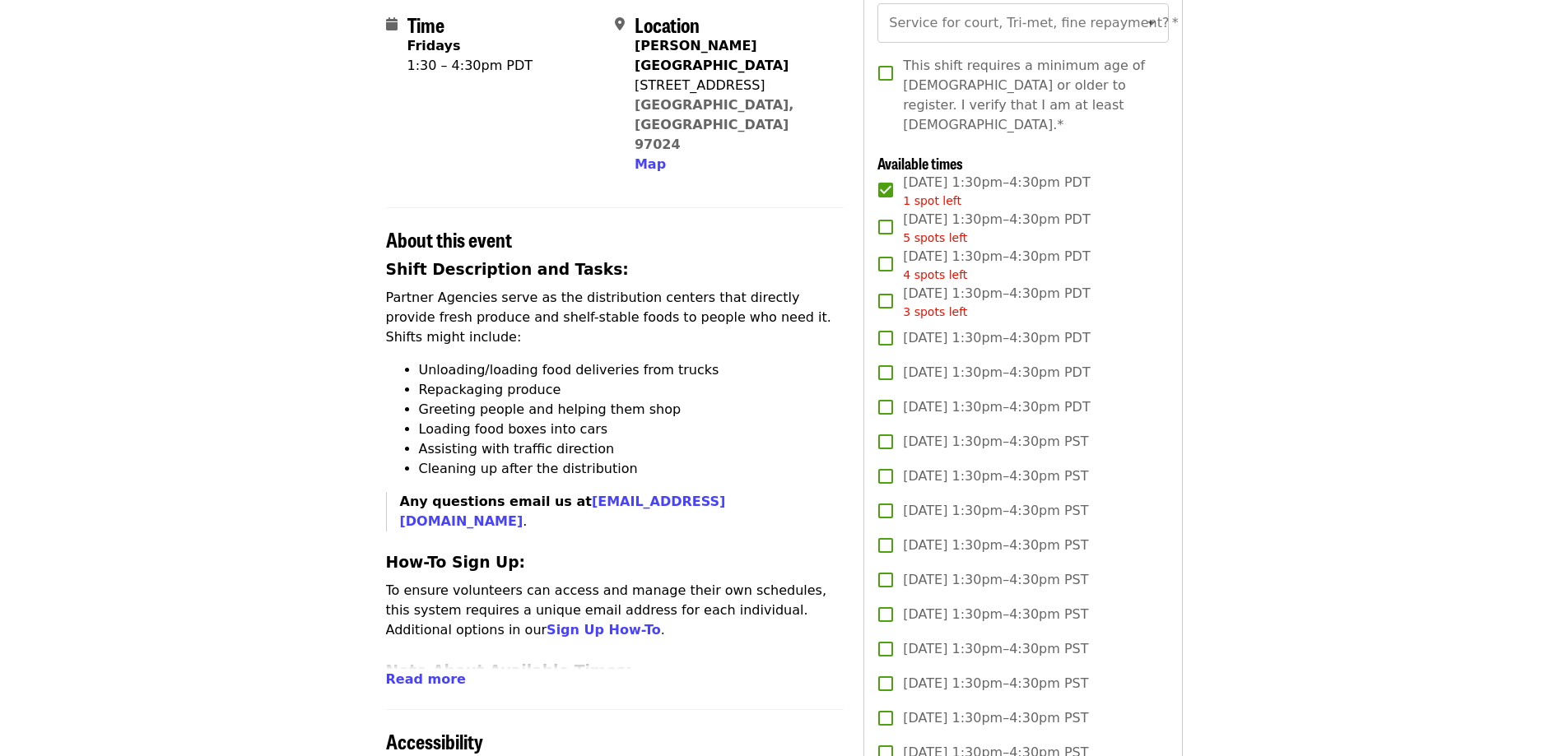
scroll to position [493, 0]
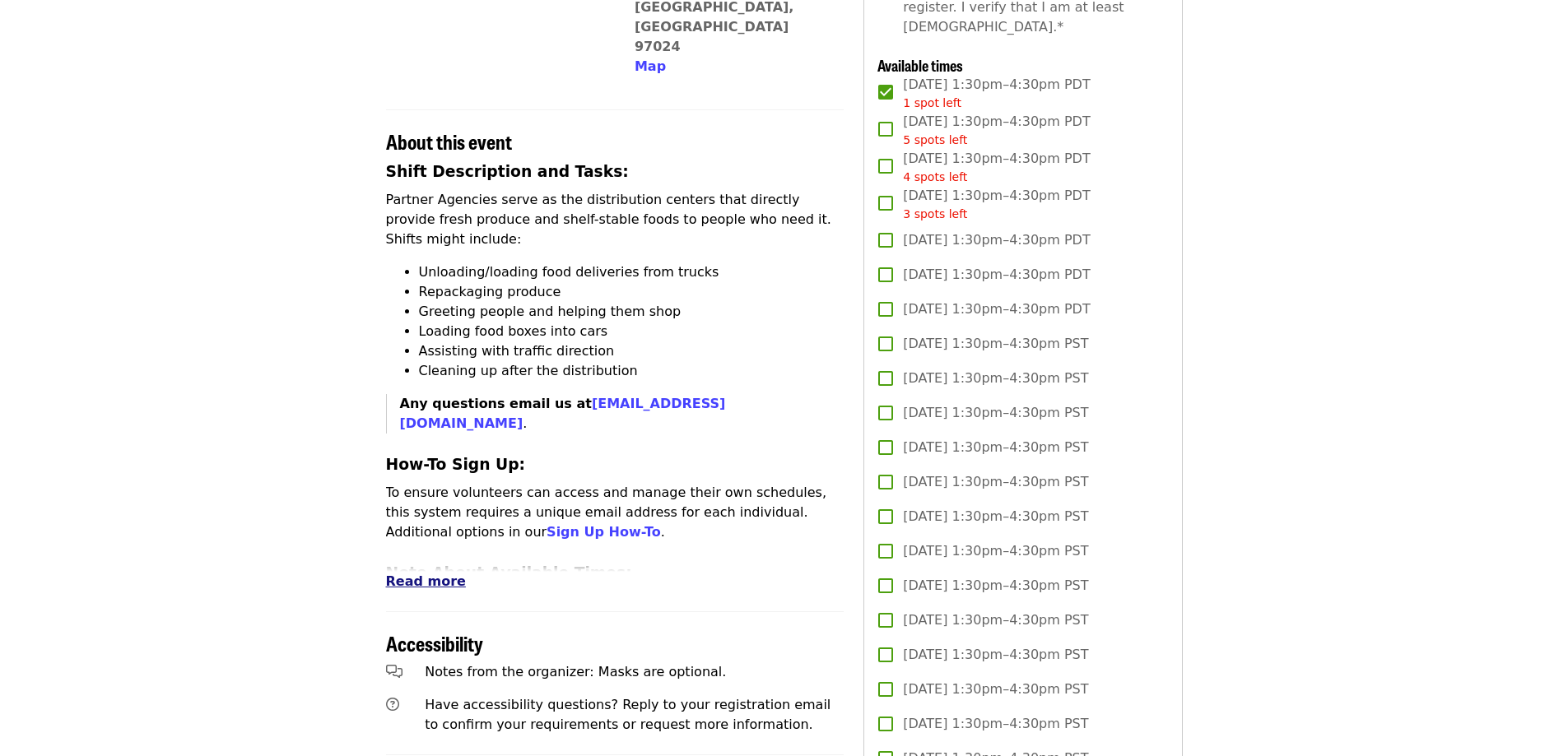
click at [412, 573] on span "Read more" at bounding box center [425, 581] width 80 height 16
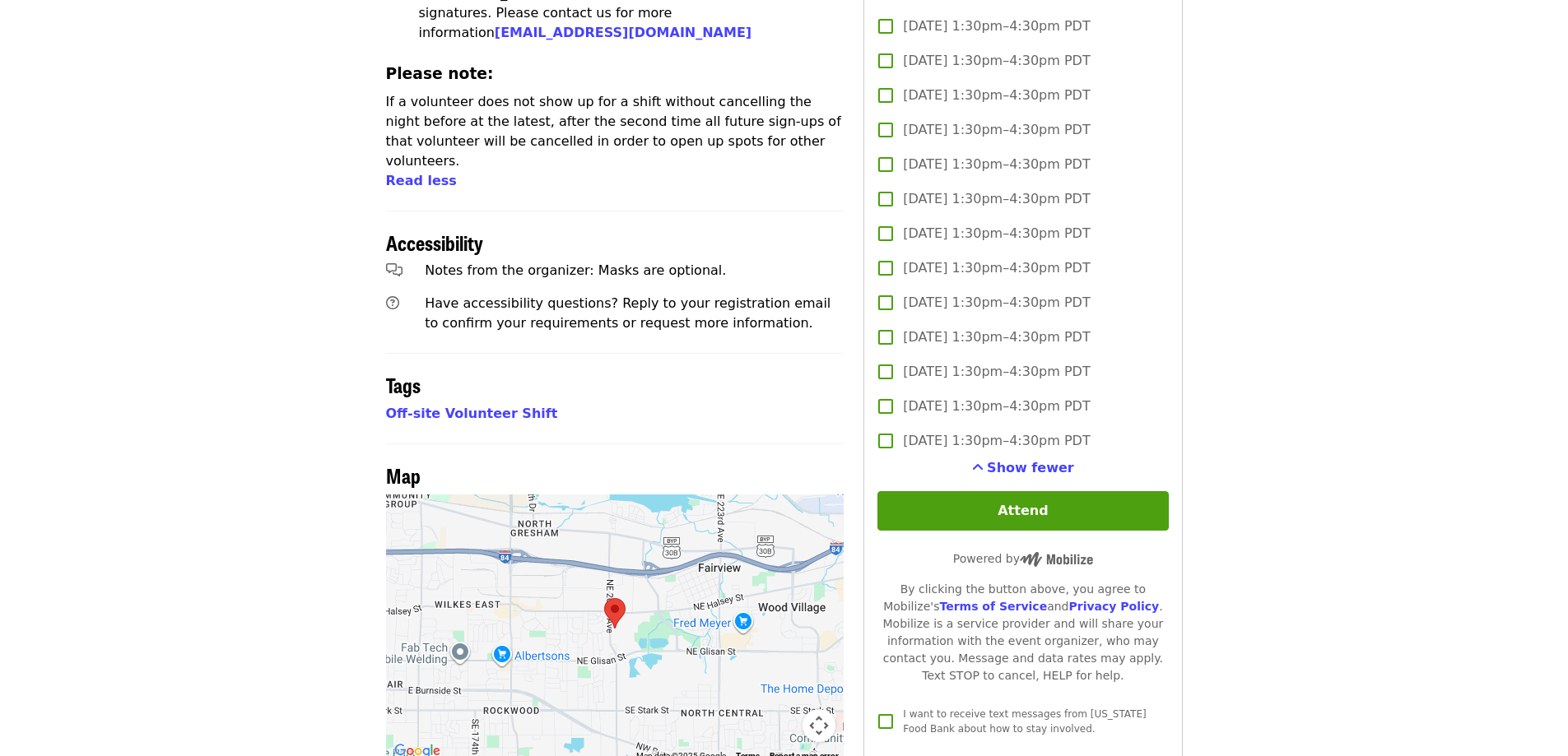
scroll to position [1646, 0]
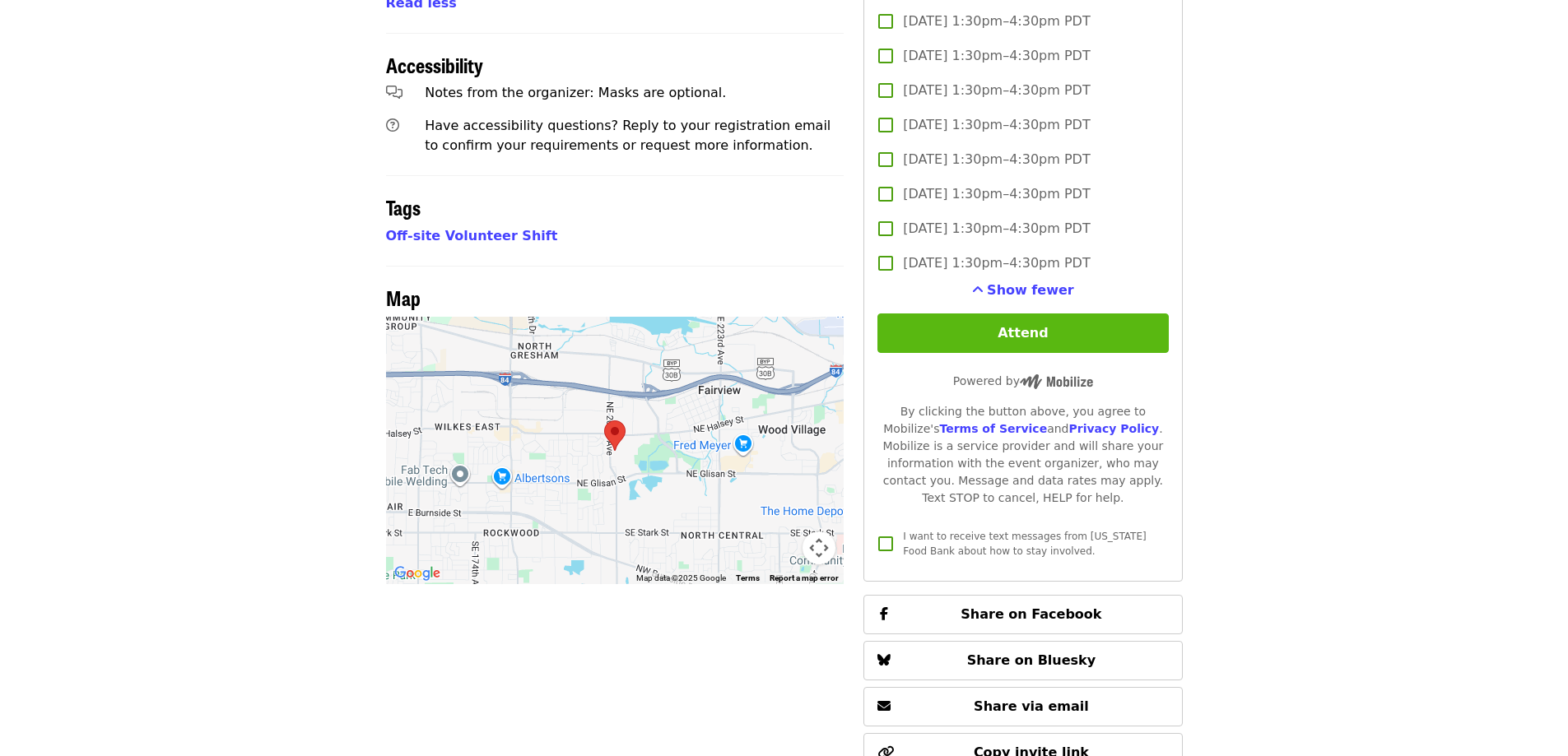
click at [1056, 336] on button "Attend" at bounding box center [1023, 333] width 291 height 40
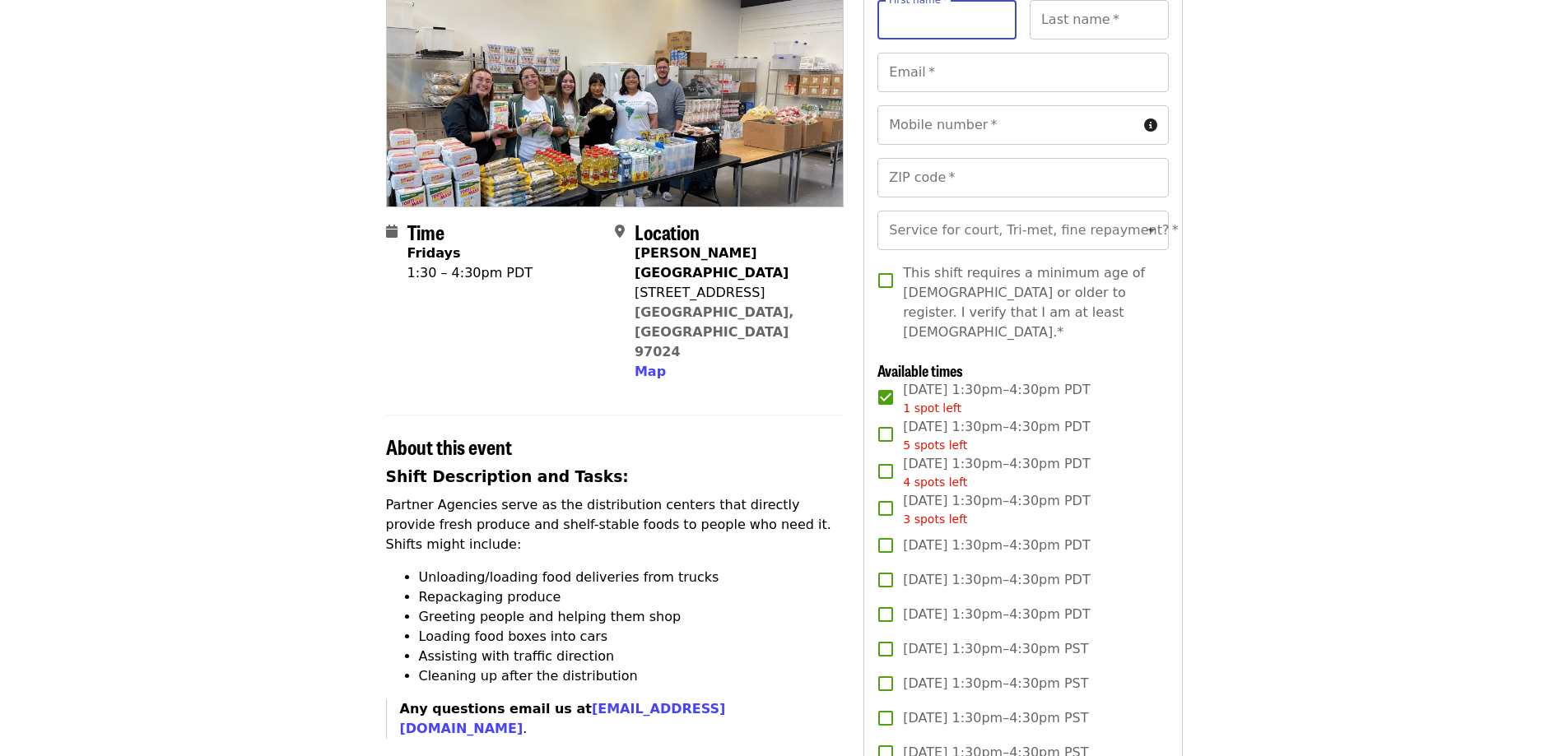
scroll to position [82, 0]
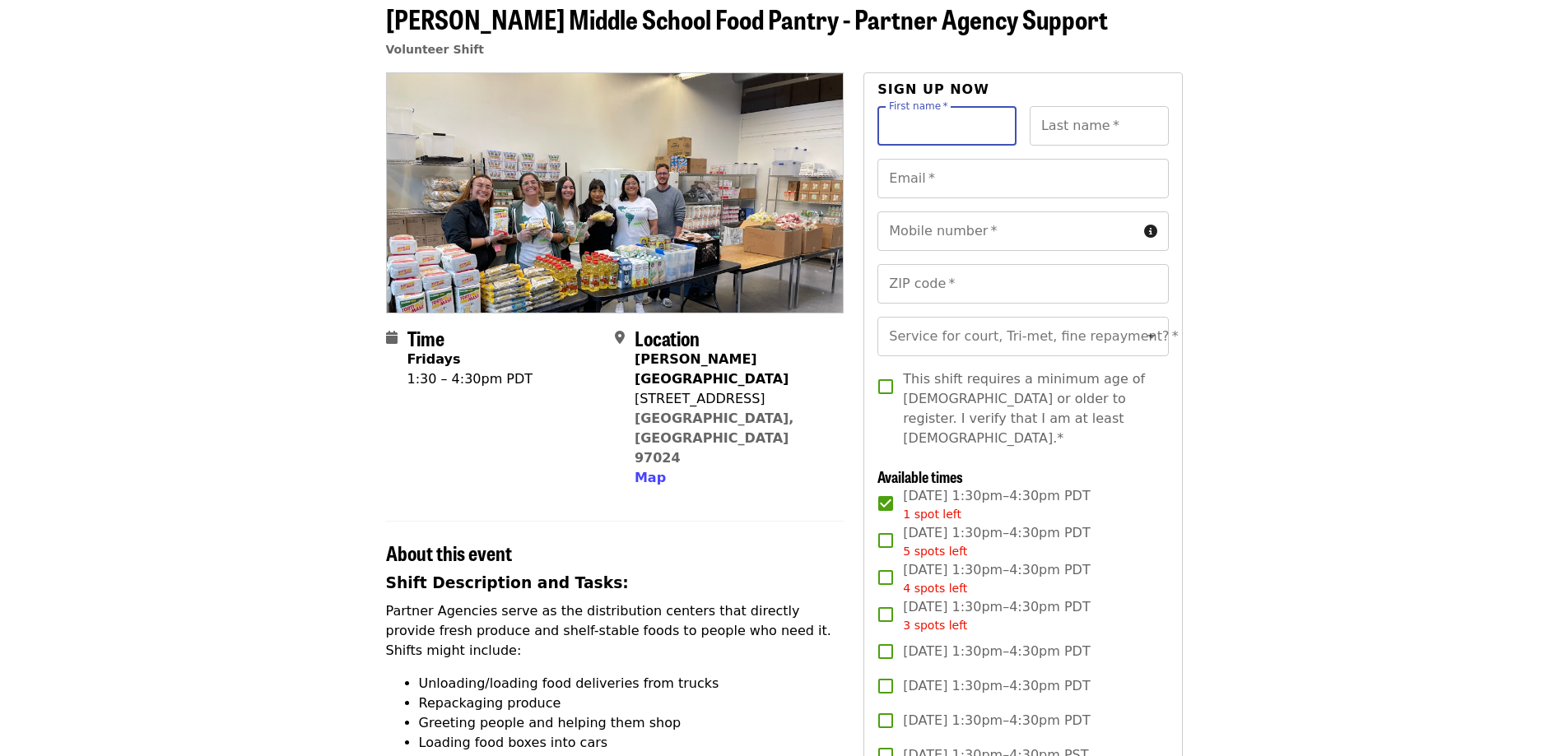
click at [960, 132] on input "First name   *" at bounding box center [946, 126] width 139 height 40
type input "*********"
type input "**********"
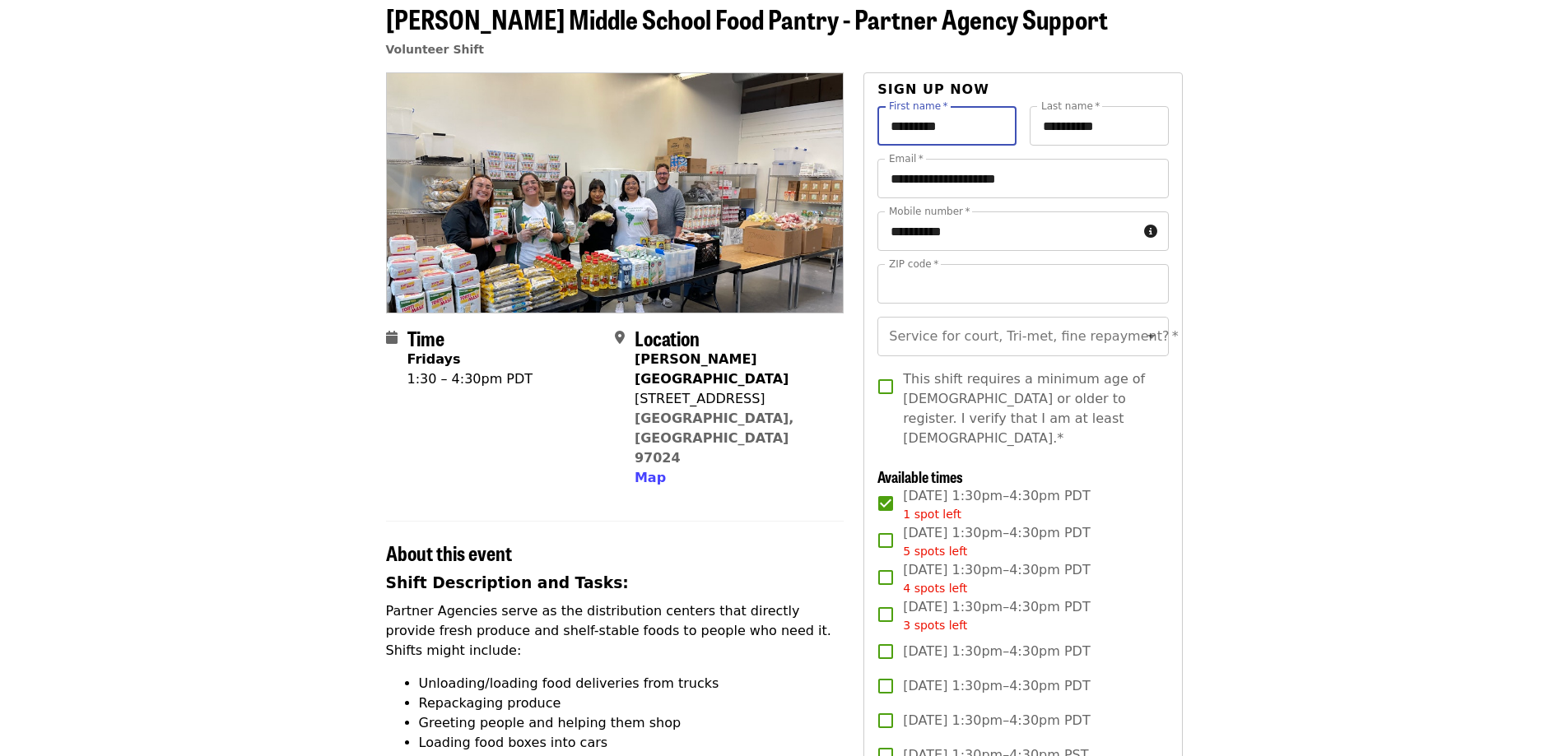
type input "*****"
click at [1115, 418] on span "This shift requires a minimum age of 16 or older to register. I verify that I a…" at bounding box center [1028, 409] width 252 height 79
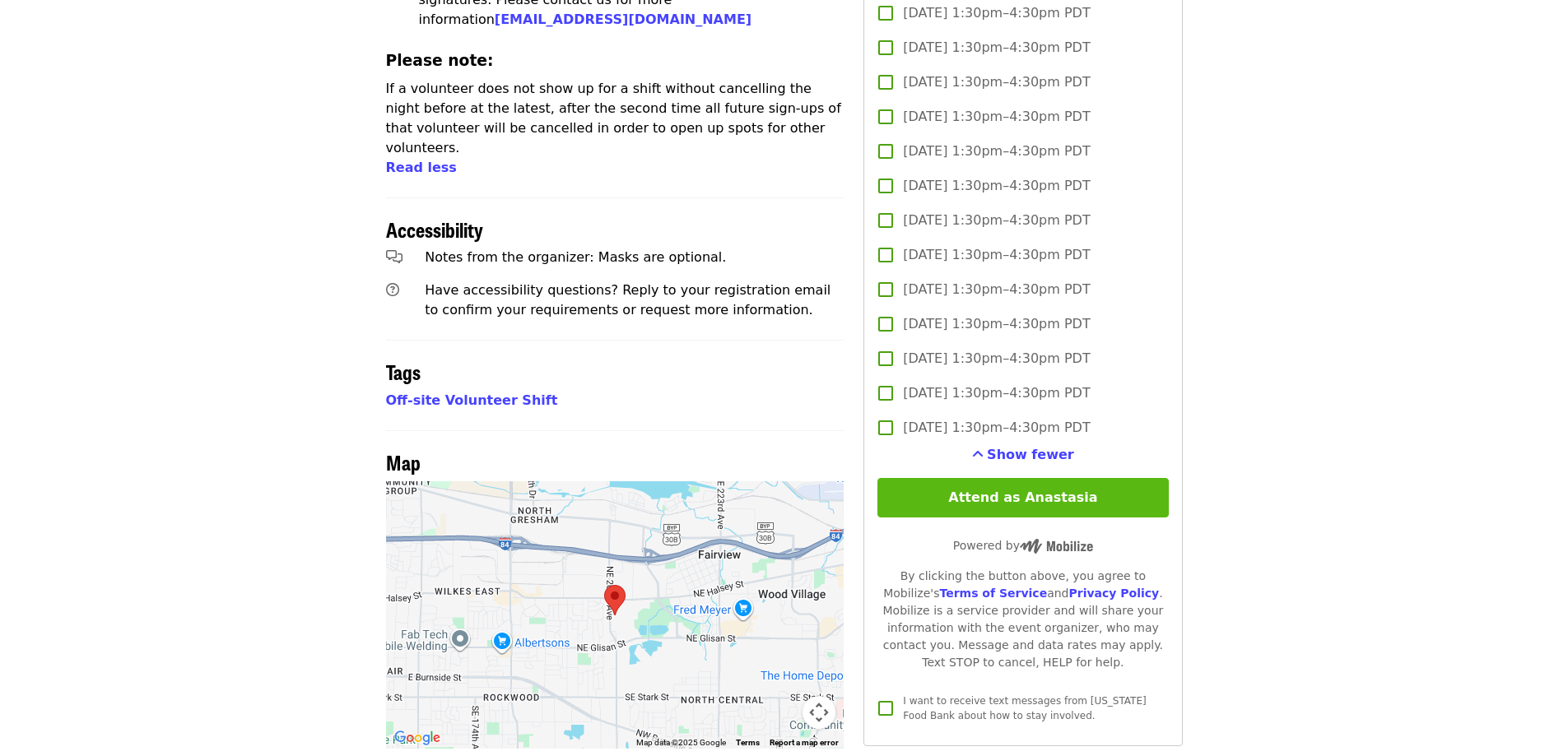
click at [1124, 499] on button "Attend as Anastasia" at bounding box center [1023, 498] width 291 height 40
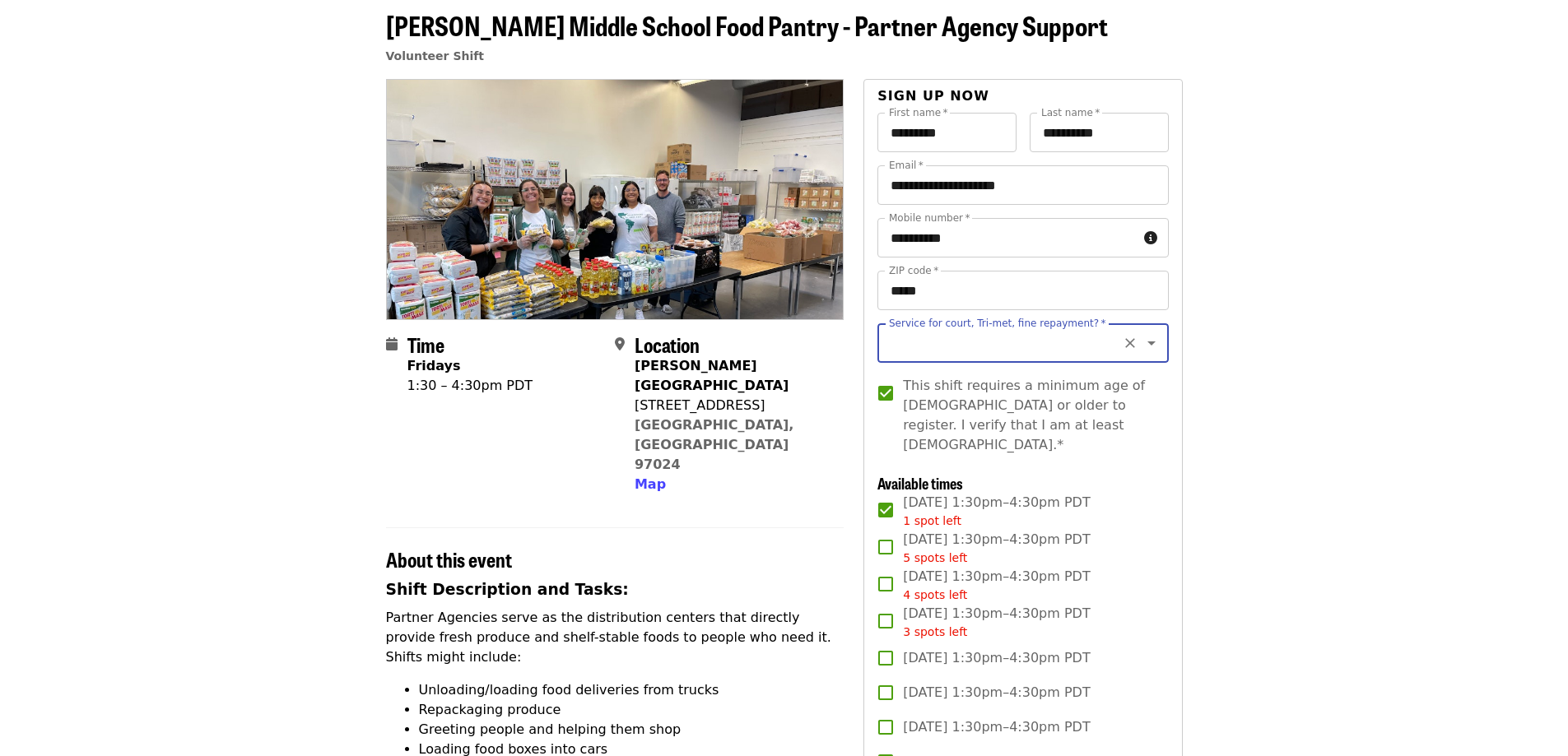
scroll to position [74, 0]
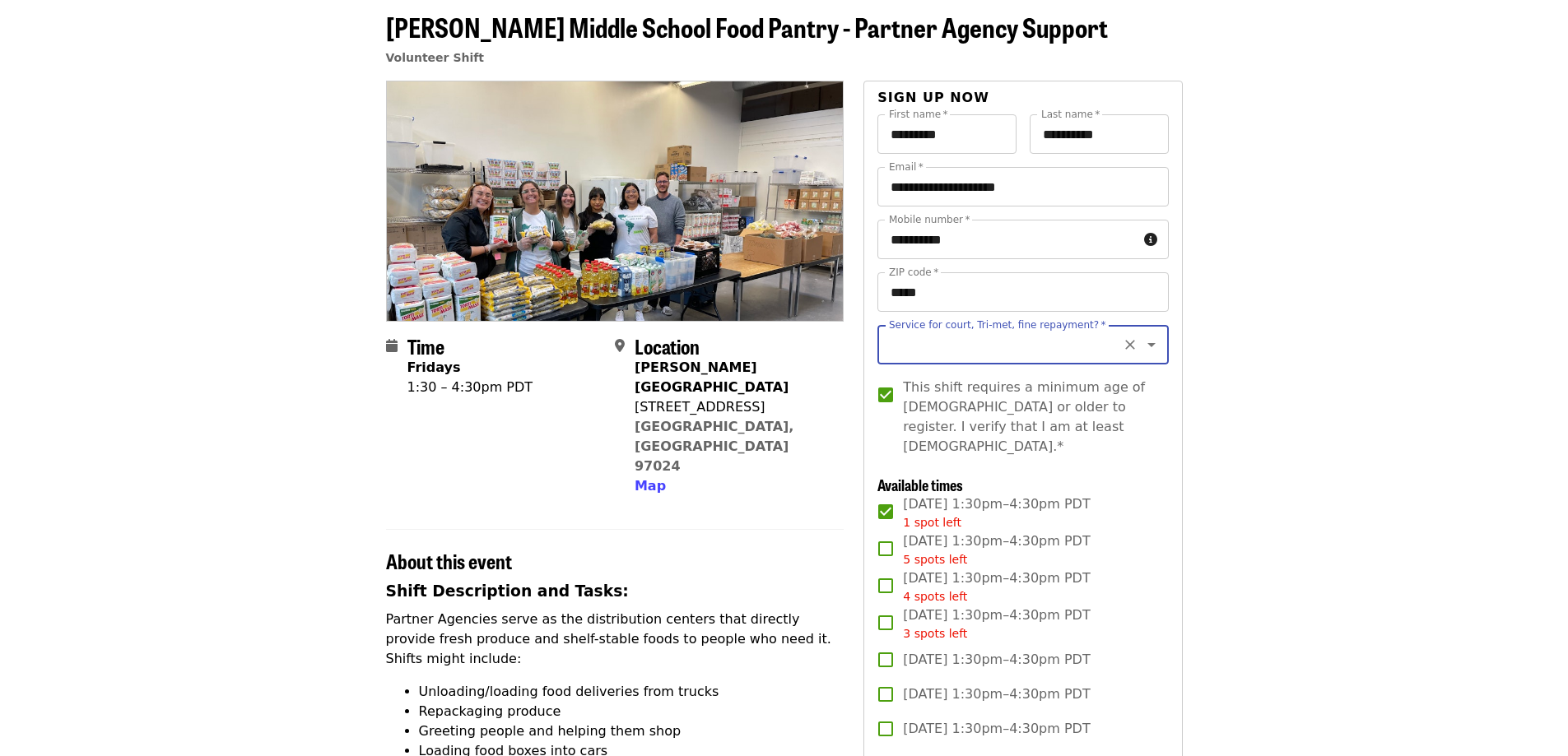
click at [1033, 346] on input "Service for court, Tri-met, fine repayment?   *" at bounding box center [1002, 345] width 224 height 32
click at [1010, 388] on li "No" at bounding box center [1016, 390] width 278 height 30
type input "**"
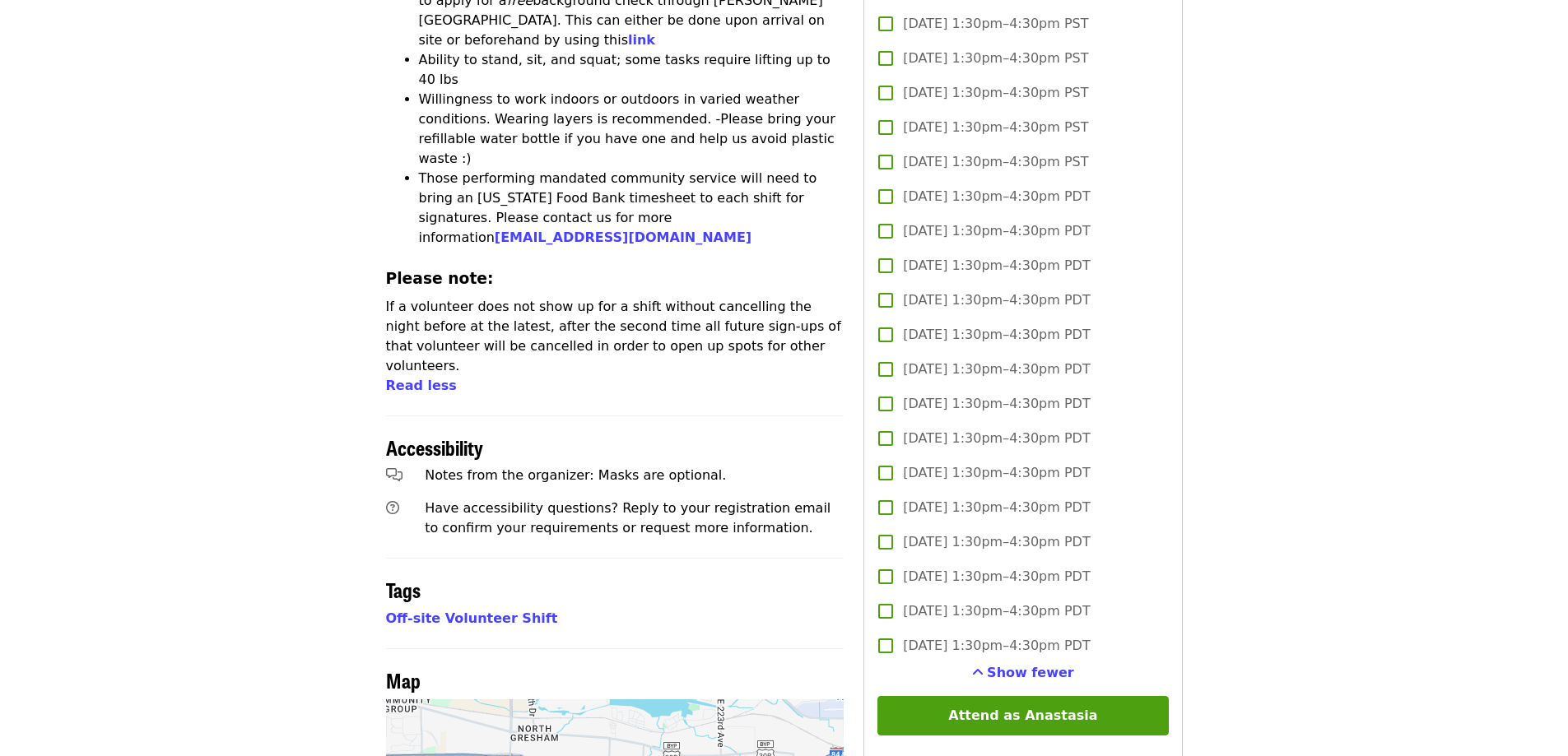
scroll to position [1473, 0]
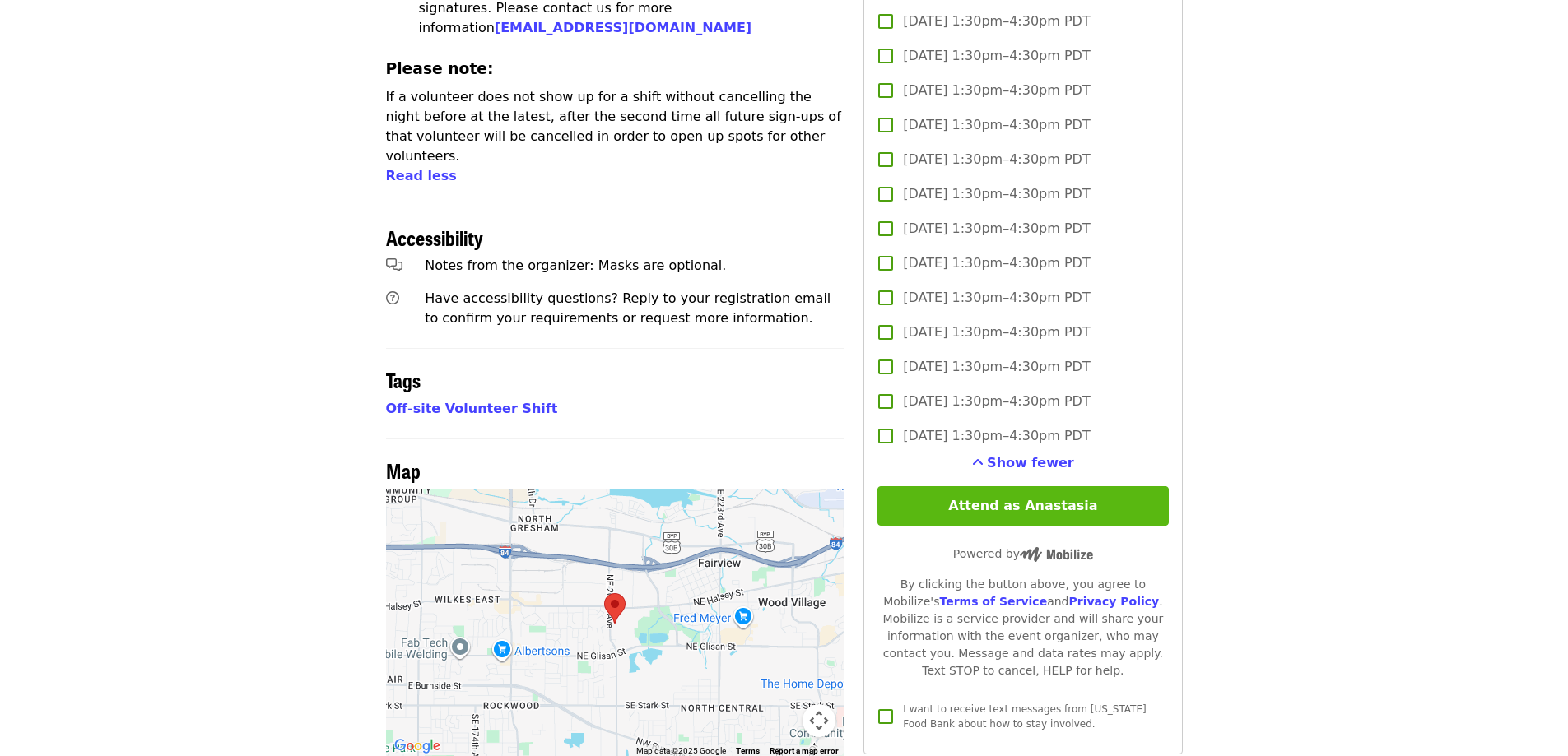
click at [1054, 488] on button "Attend as Anastasia" at bounding box center [1023, 506] width 291 height 40
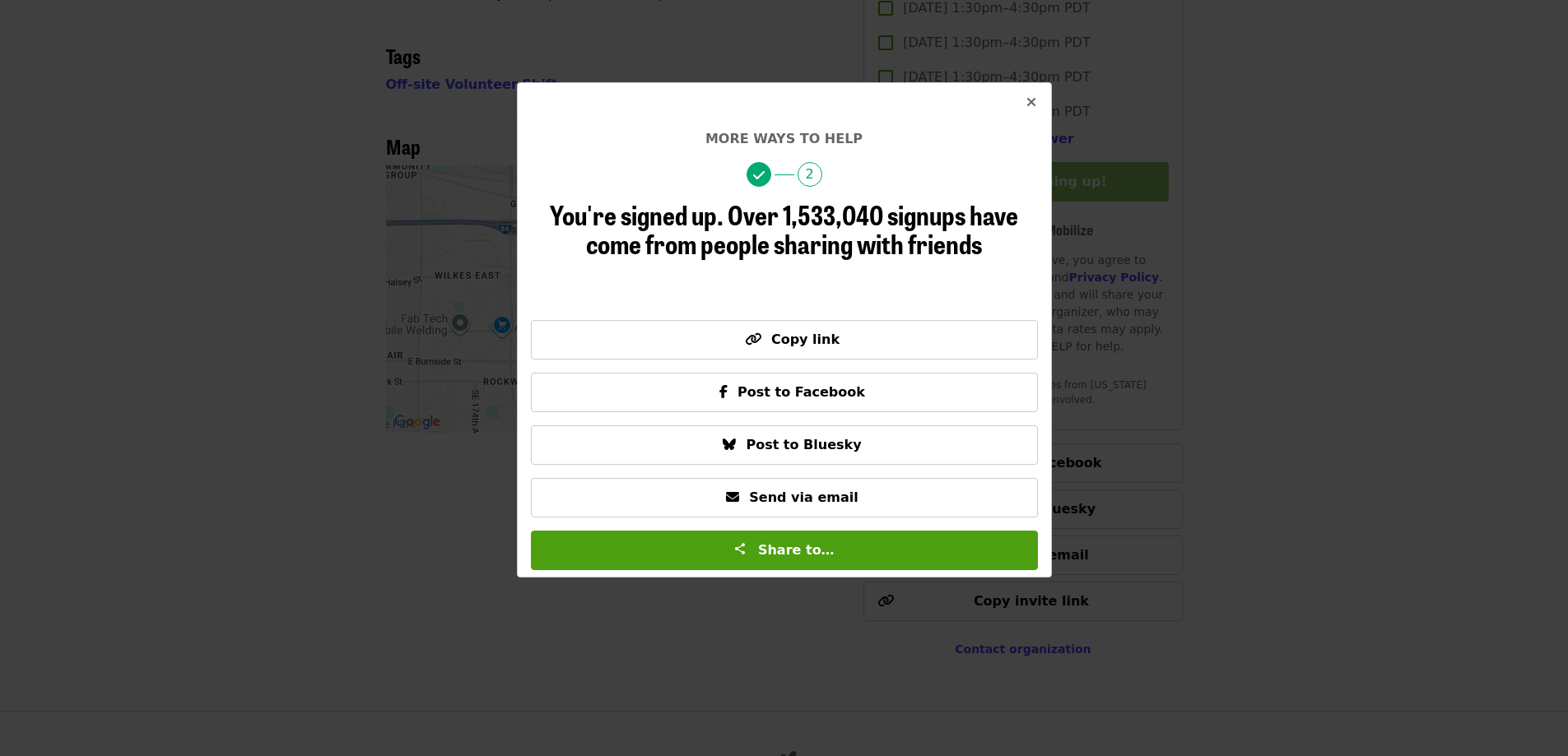
scroll to position [1802, 0]
click at [1037, 91] on button "Close" at bounding box center [1031, 103] width 40 height 40
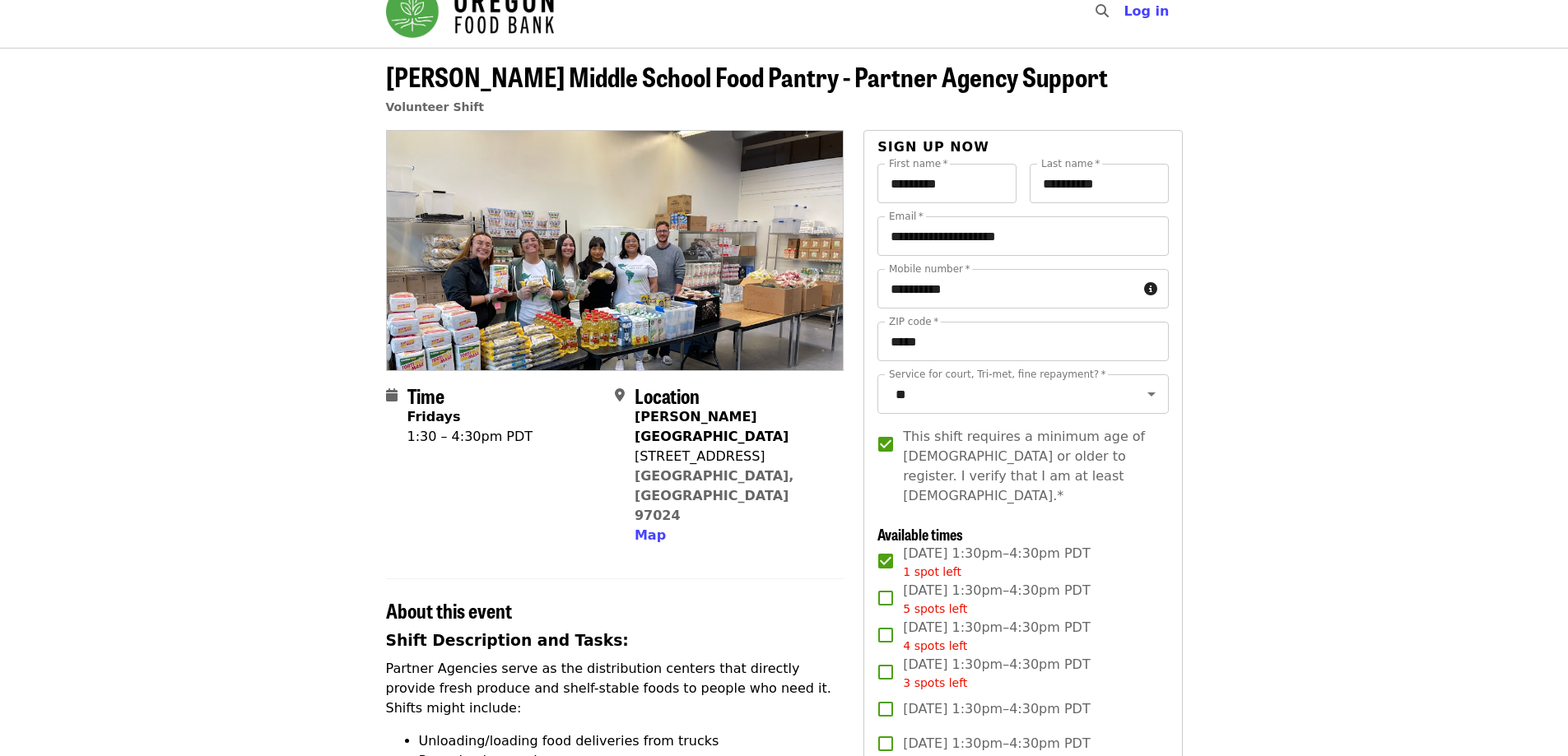
scroll to position [0, 0]
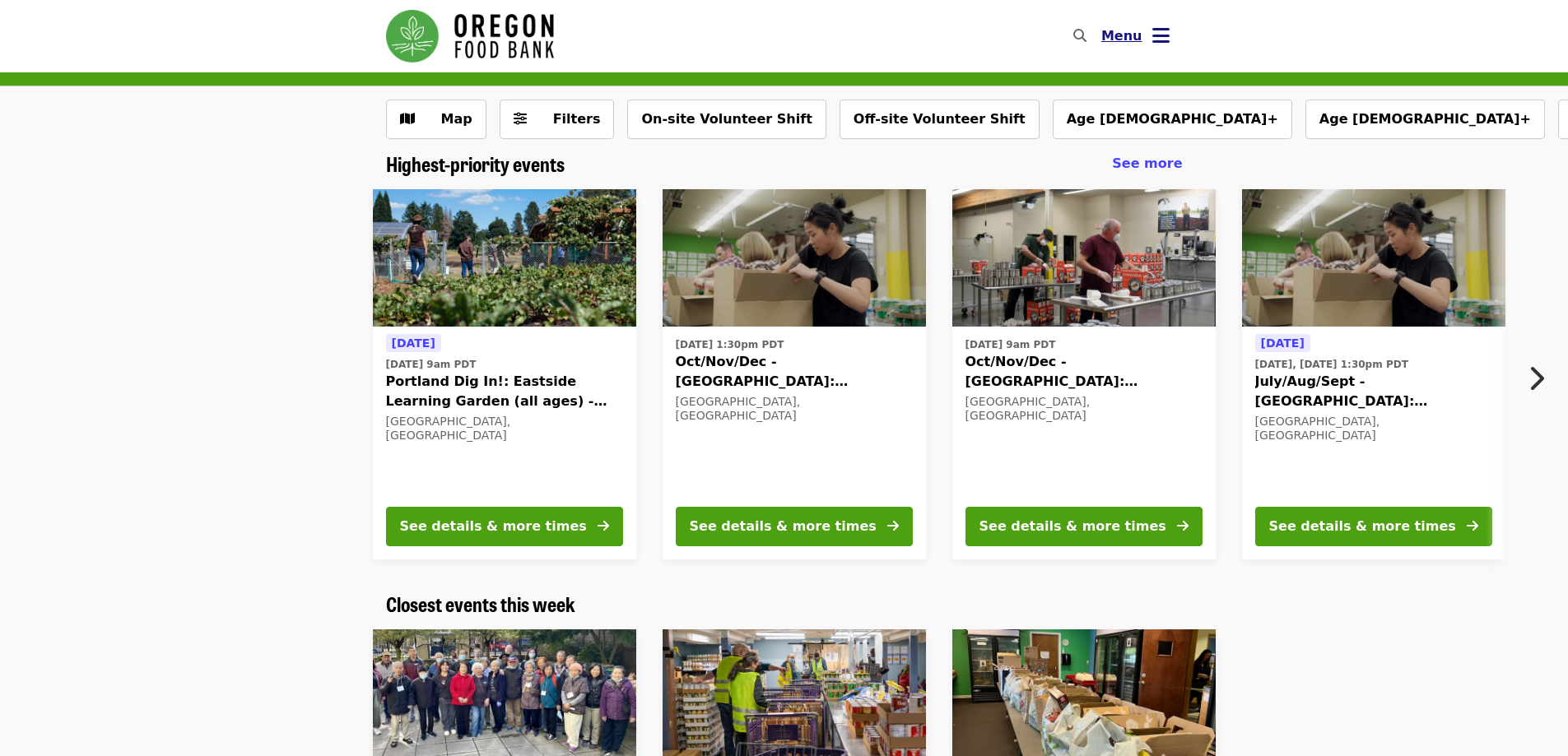
click at [1127, 41] on span "Menu" at bounding box center [1122, 36] width 42 height 16
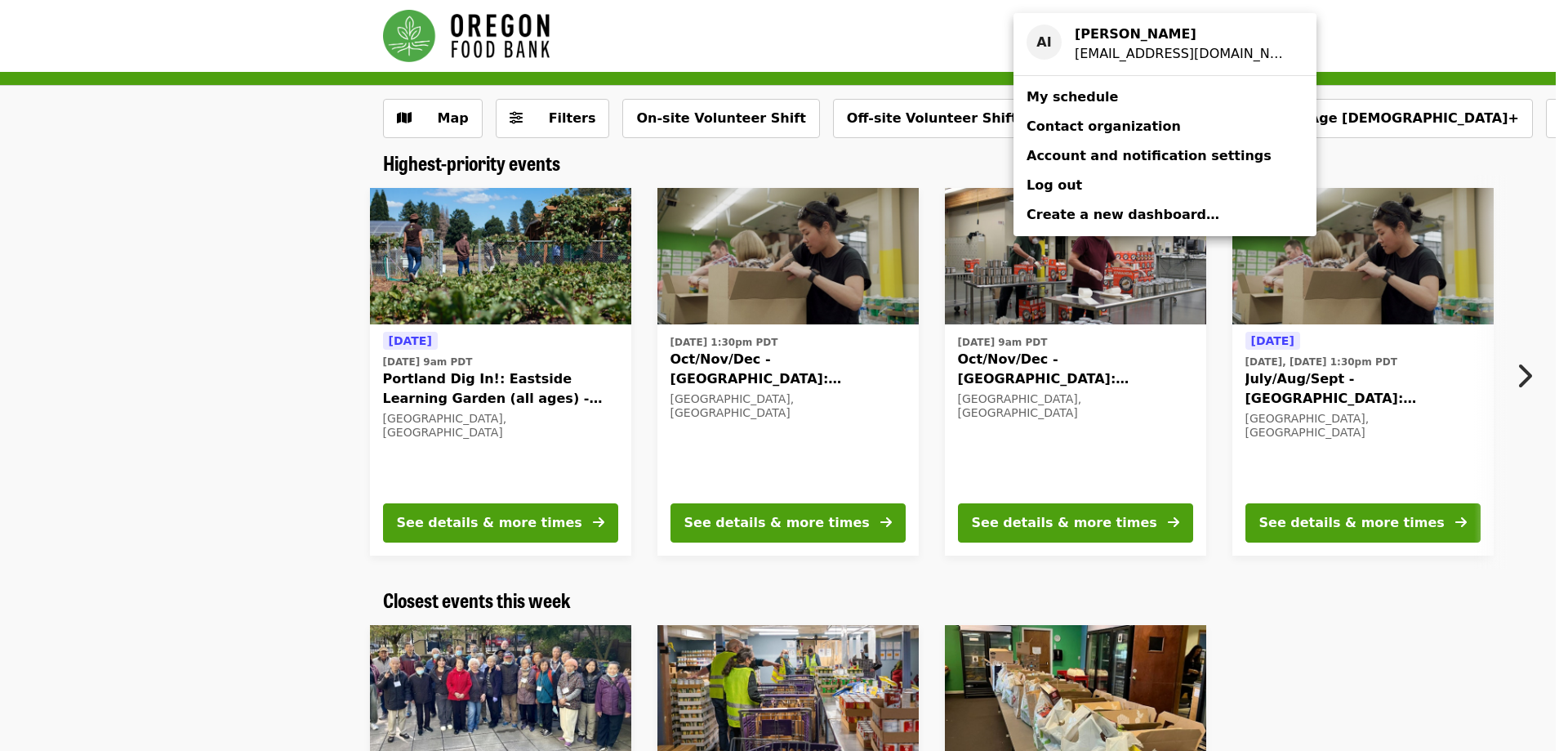
click at [116, 484] on div "Account menu" at bounding box center [784, 376] width 1568 height 751
